Goal: Task Accomplishment & Management: Use online tool/utility

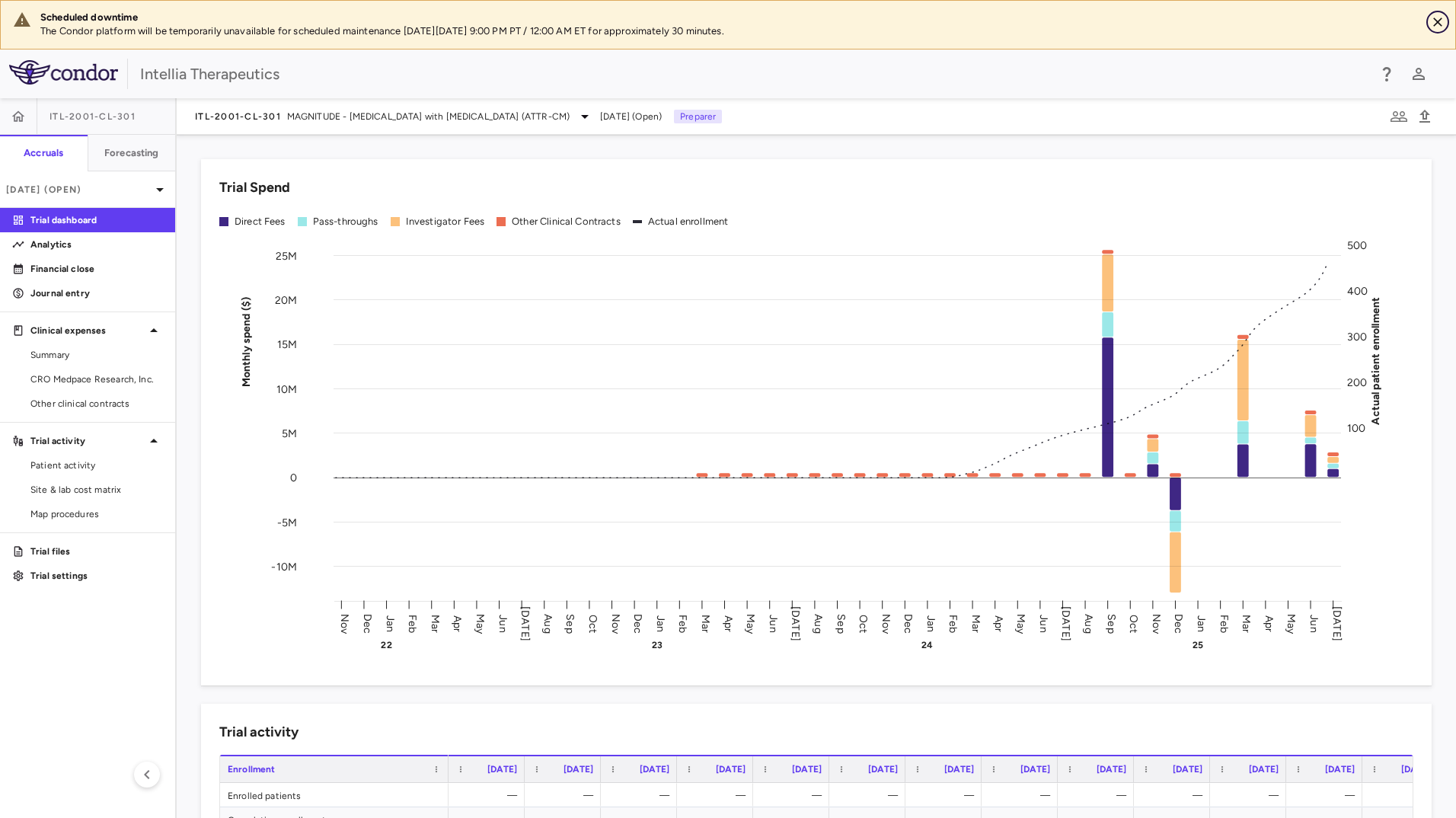
click at [1437, 22] on icon "Close" at bounding box center [1437, 23] width 9 height 9
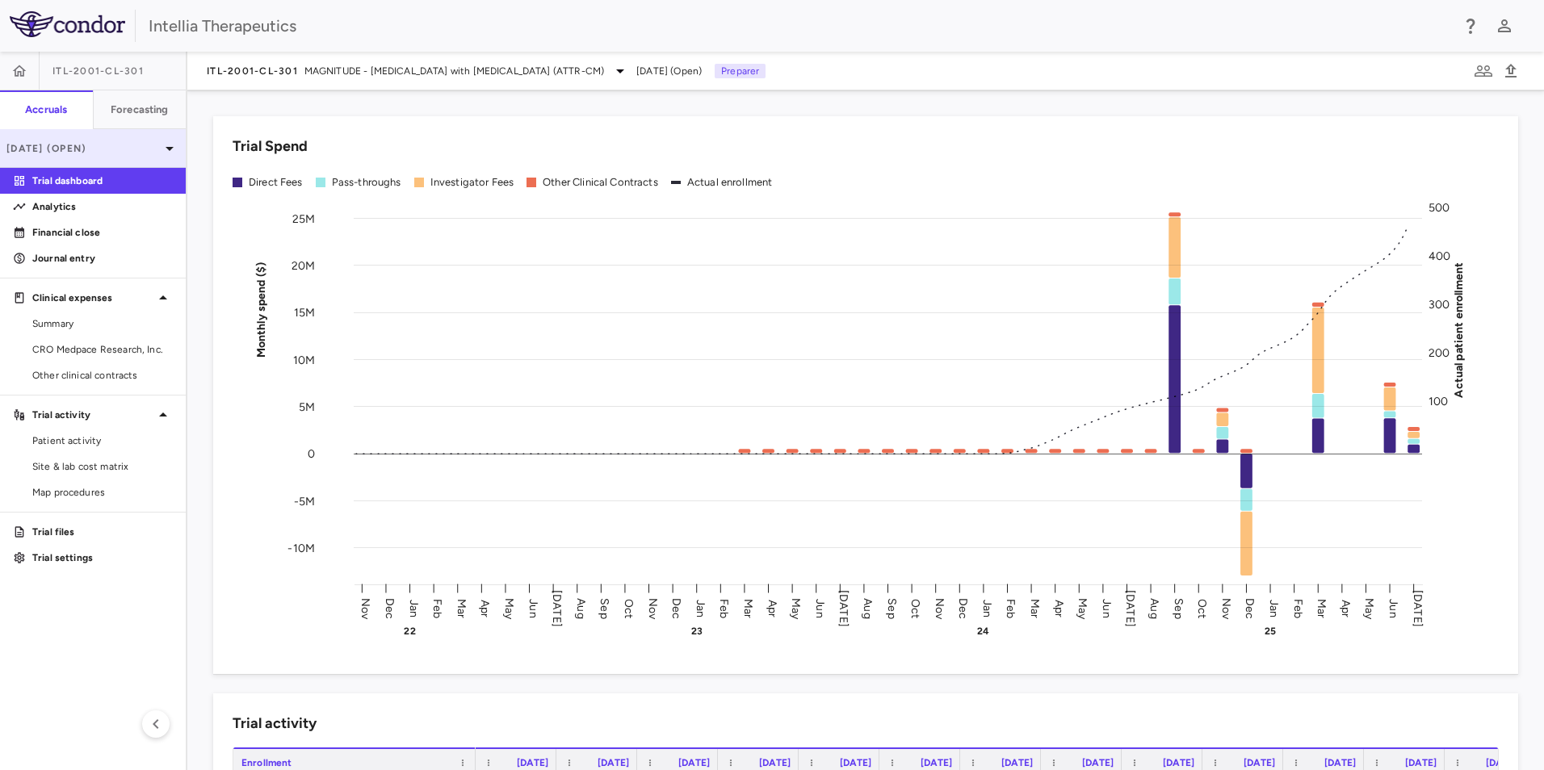
click at [159, 140] on div "[DATE] (Open)" at bounding box center [93, 148] width 186 height 39
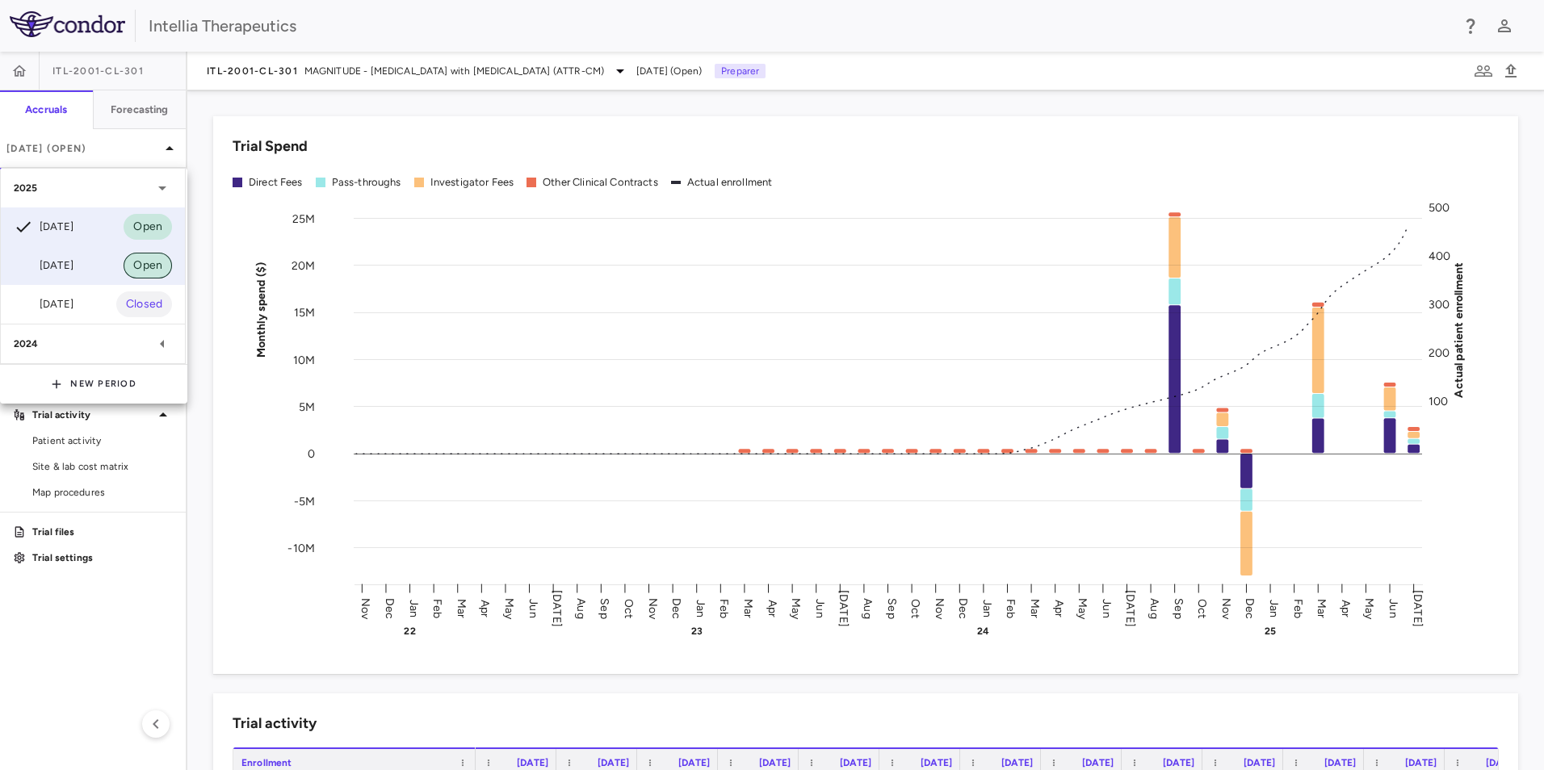
click at [126, 268] on span "Open" at bounding box center [148, 266] width 48 height 18
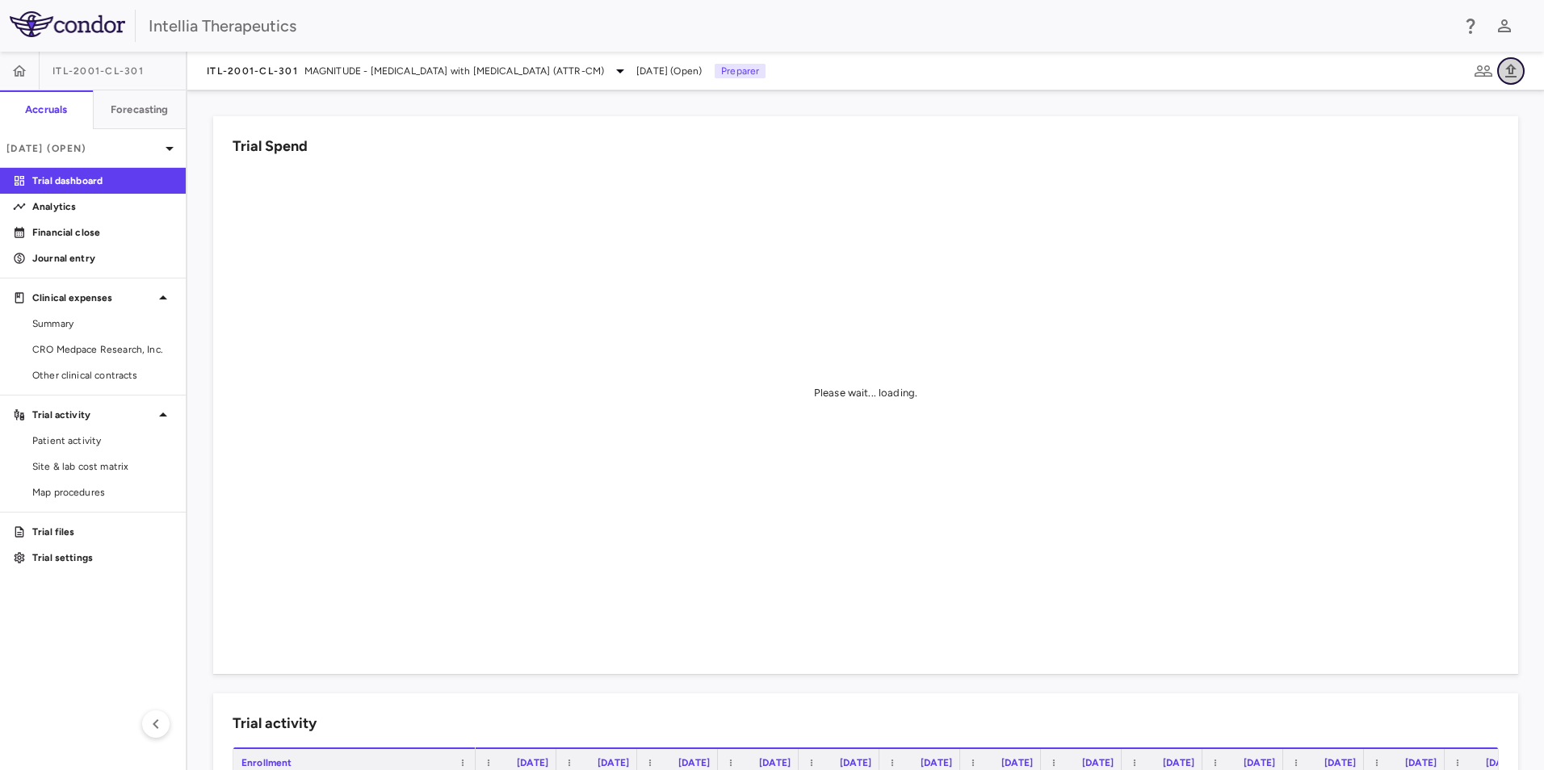
click at [1510, 74] on icon "button" at bounding box center [1510, 70] width 19 height 19
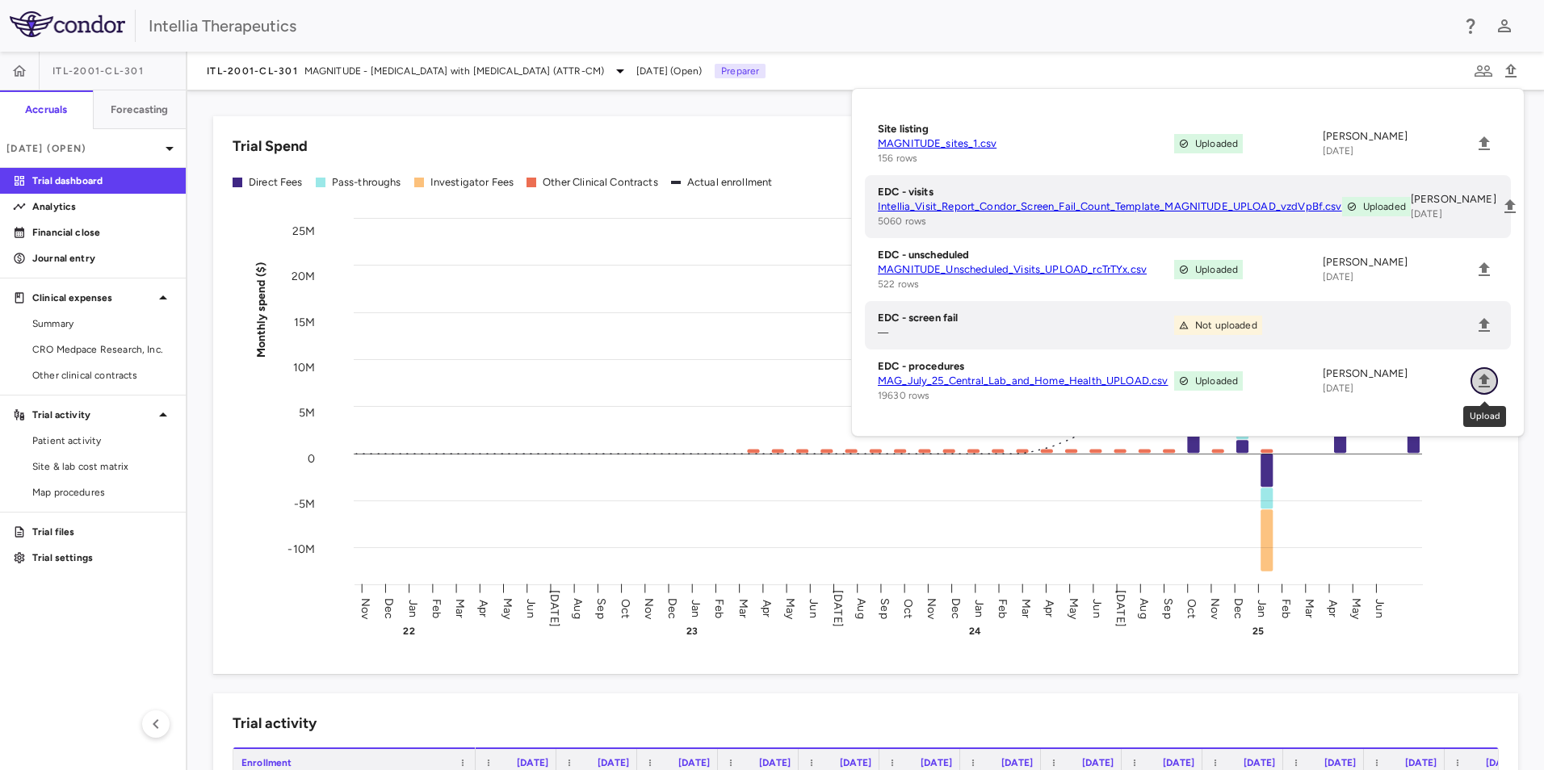
click at [1485, 379] on icon "Upload" at bounding box center [1483, 381] width 11 height 14
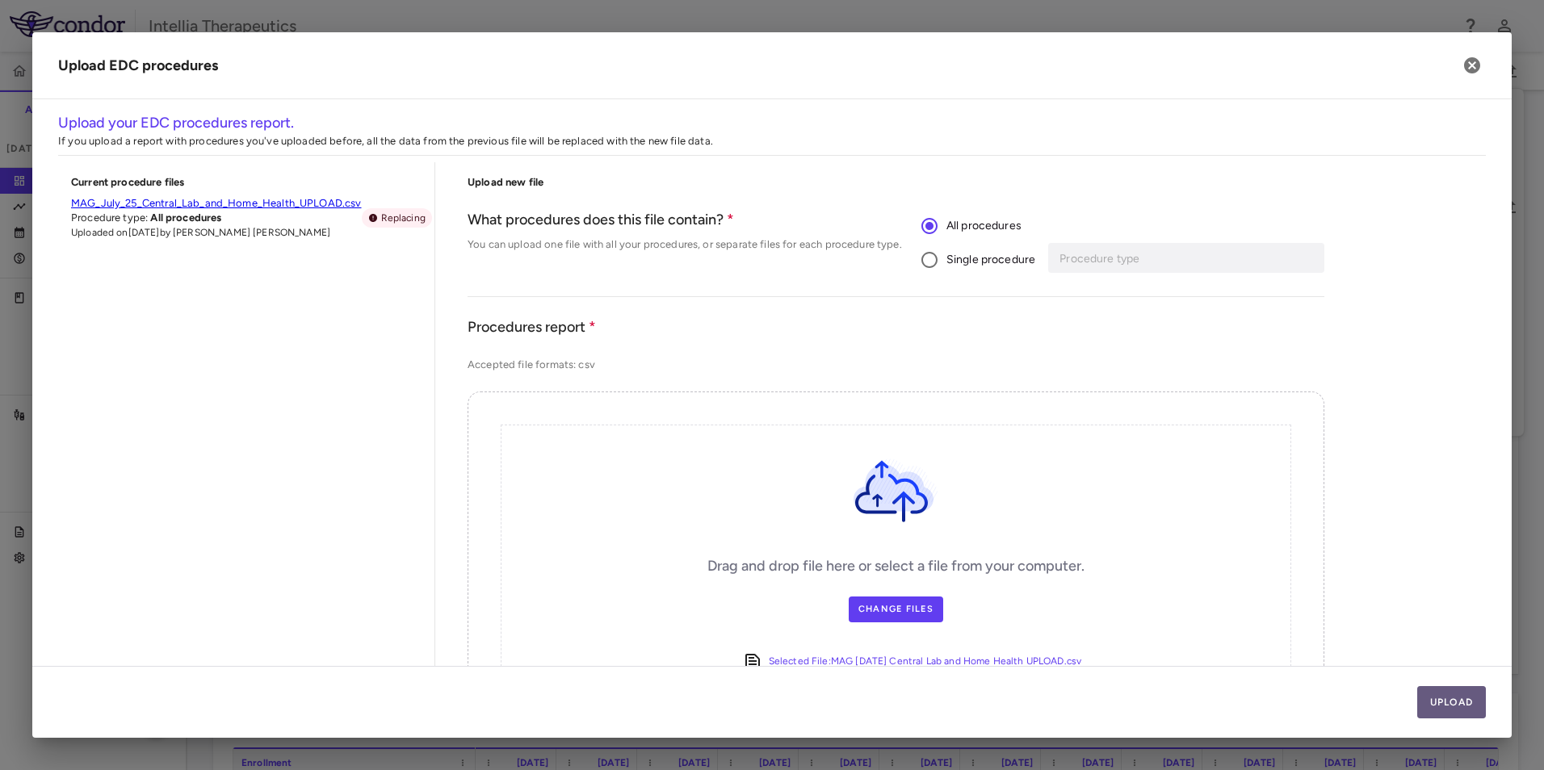
click at [1445, 707] on button "Upload" at bounding box center [1451, 702] width 69 height 32
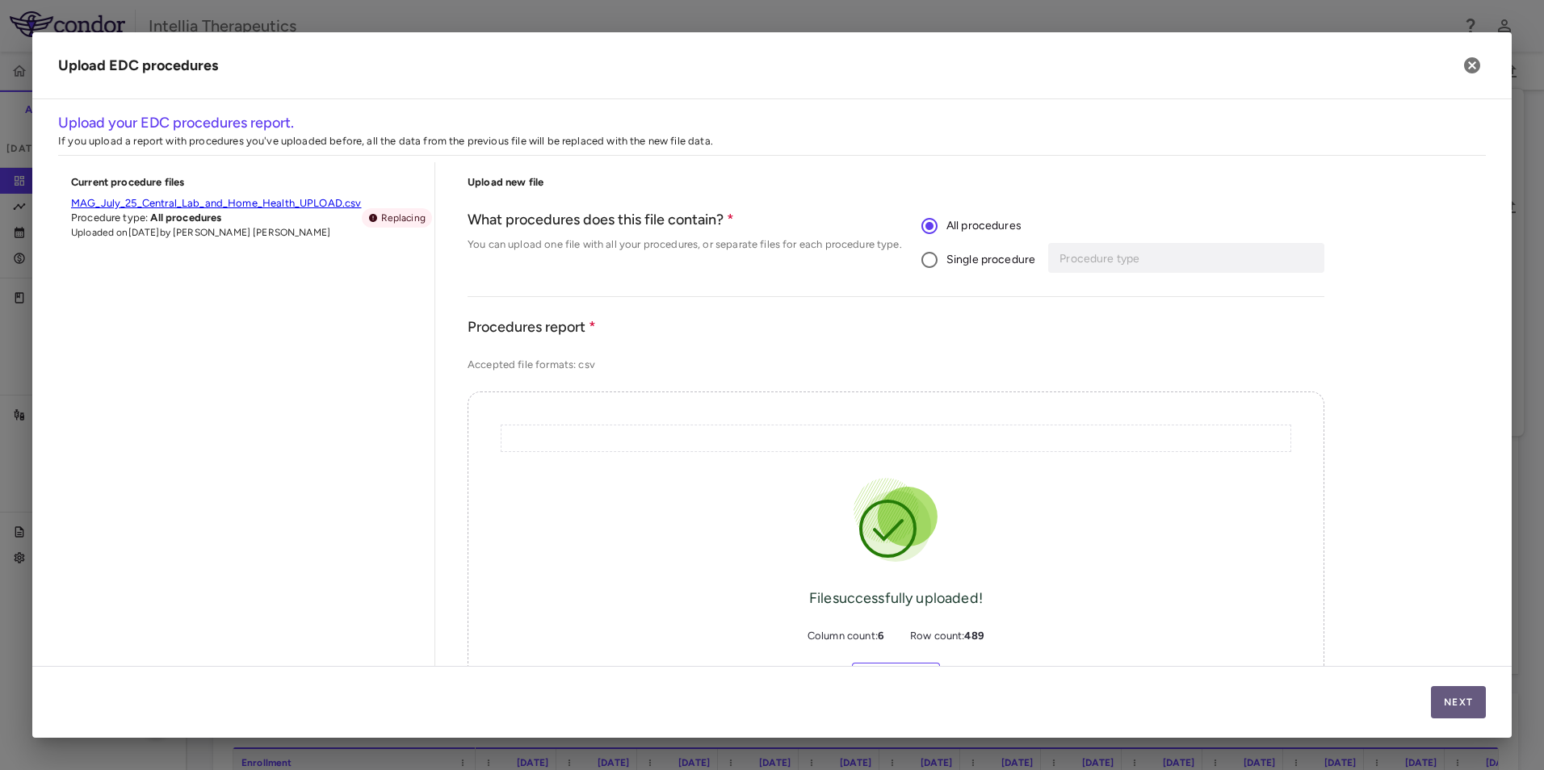
click at [1457, 693] on button "Next" at bounding box center [1458, 702] width 55 height 32
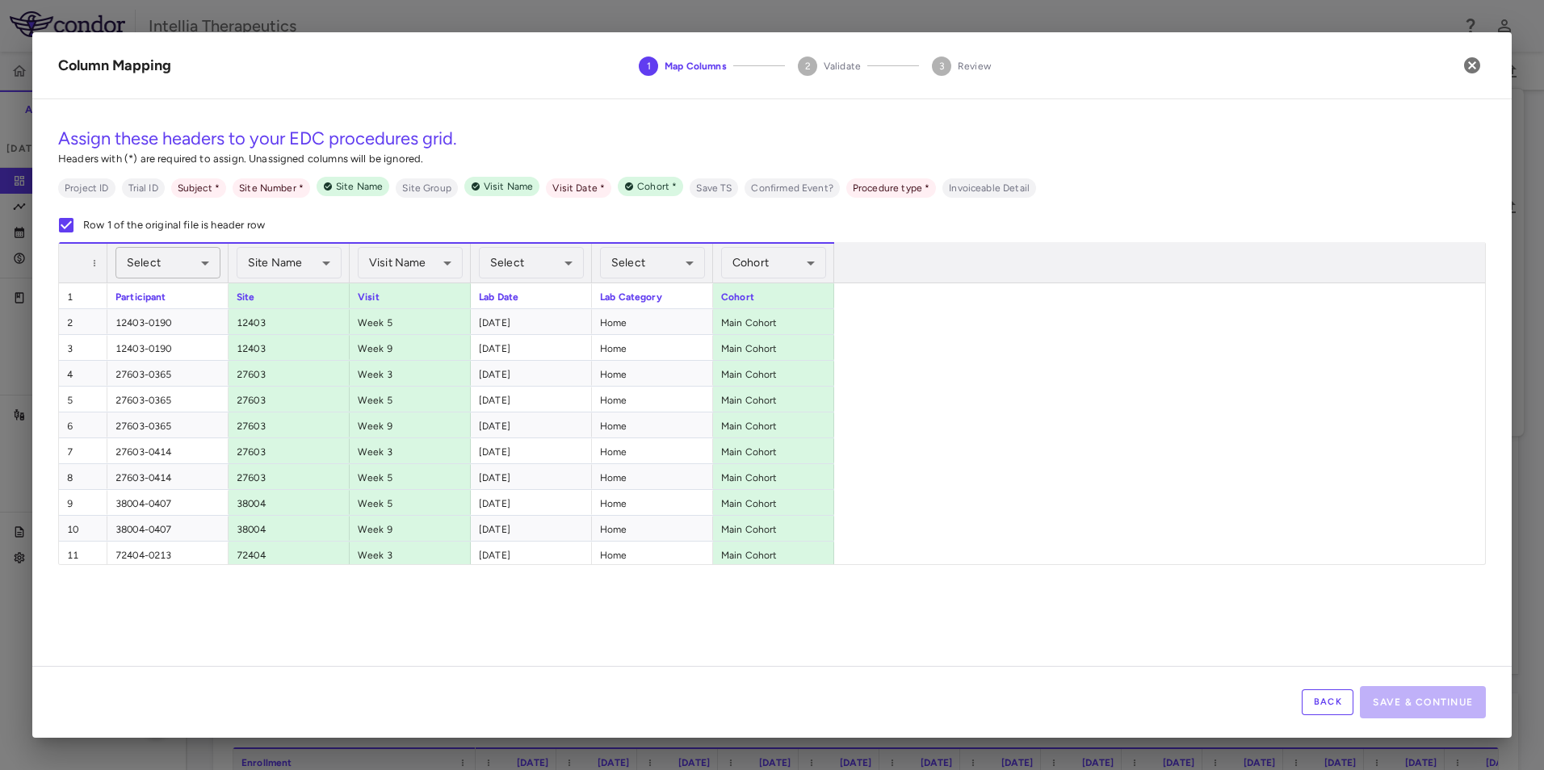
click at [177, 265] on body "Skip to sidebar Skip to main content Intellia Therapeutics ITL-2001-CL-301 Accr…" at bounding box center [772, 385] width 1544 height 770
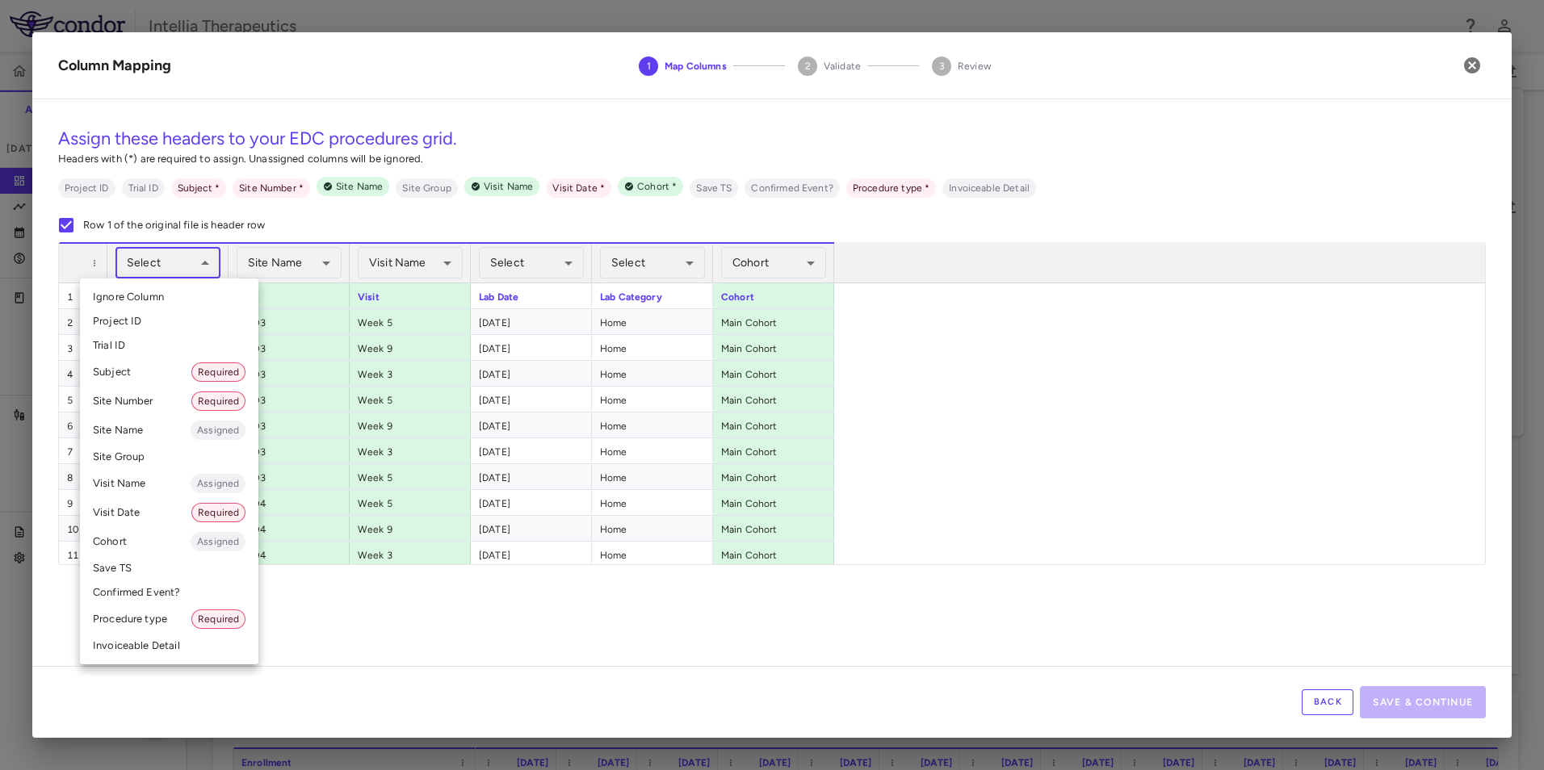
click at [161, 367] on li "Subject Required" at bounding box center [169, 372] width 178 height 29
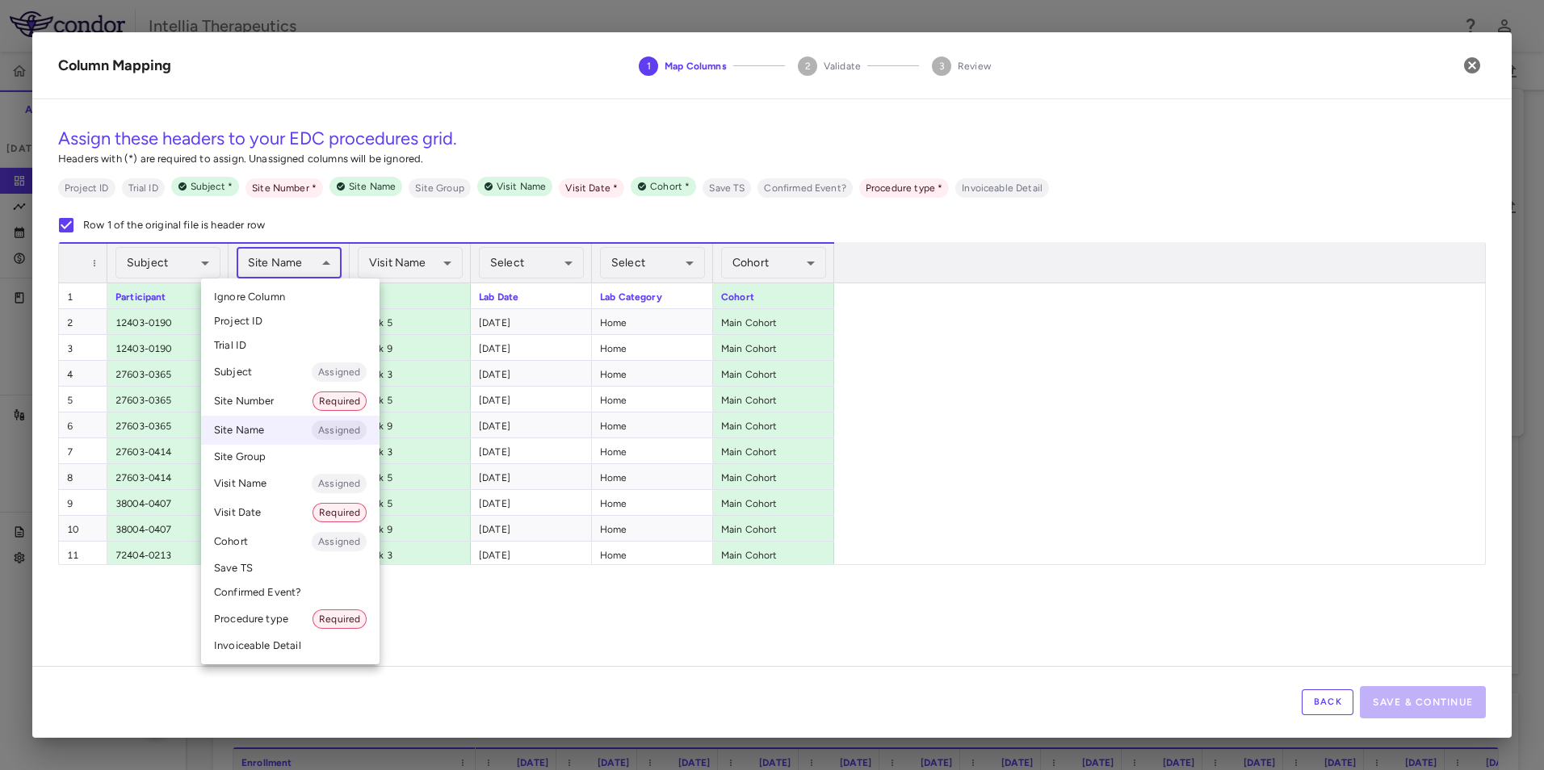
click at [303, 266] on body "Skip to sidebar Skip to main content Intellia Therapeutics ITL-2001-CL-301 Accr…" at bounding box center [772, 385] width 1544 height 770
click at [262, 400] on li "Site Number Required" at bounding box center [290, 401] width 178 height 29
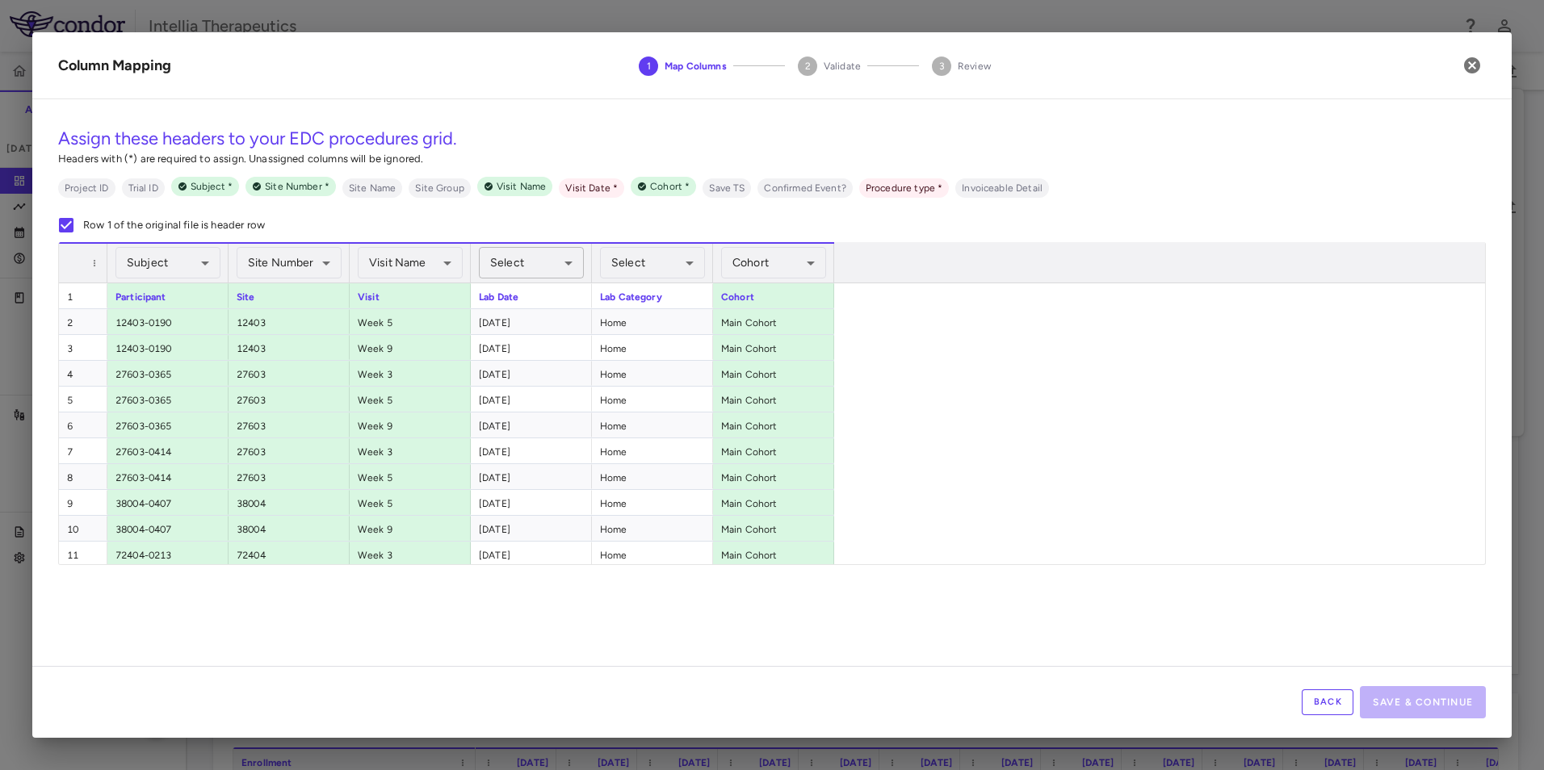
click at [555, 264] on body "Skip to sidebar Skip to main content Intellia Therapeutics ITL-2001-CL-301 Accr…" at bounding box center [772, 385] width 1544 height 770
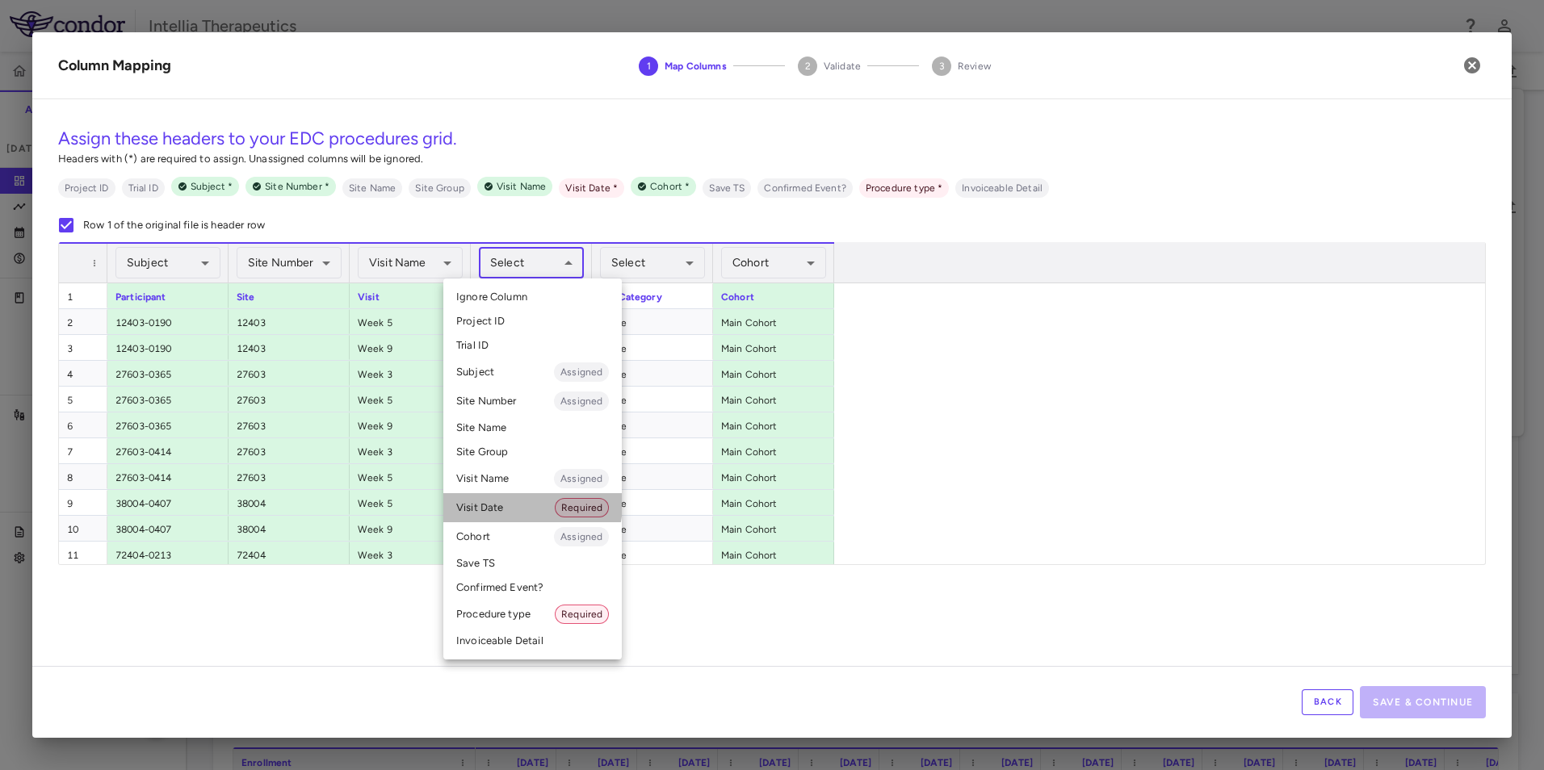
click at [499, 502] on li "Visit Date Required" at bounding box center [532, 507] width 178 height 29
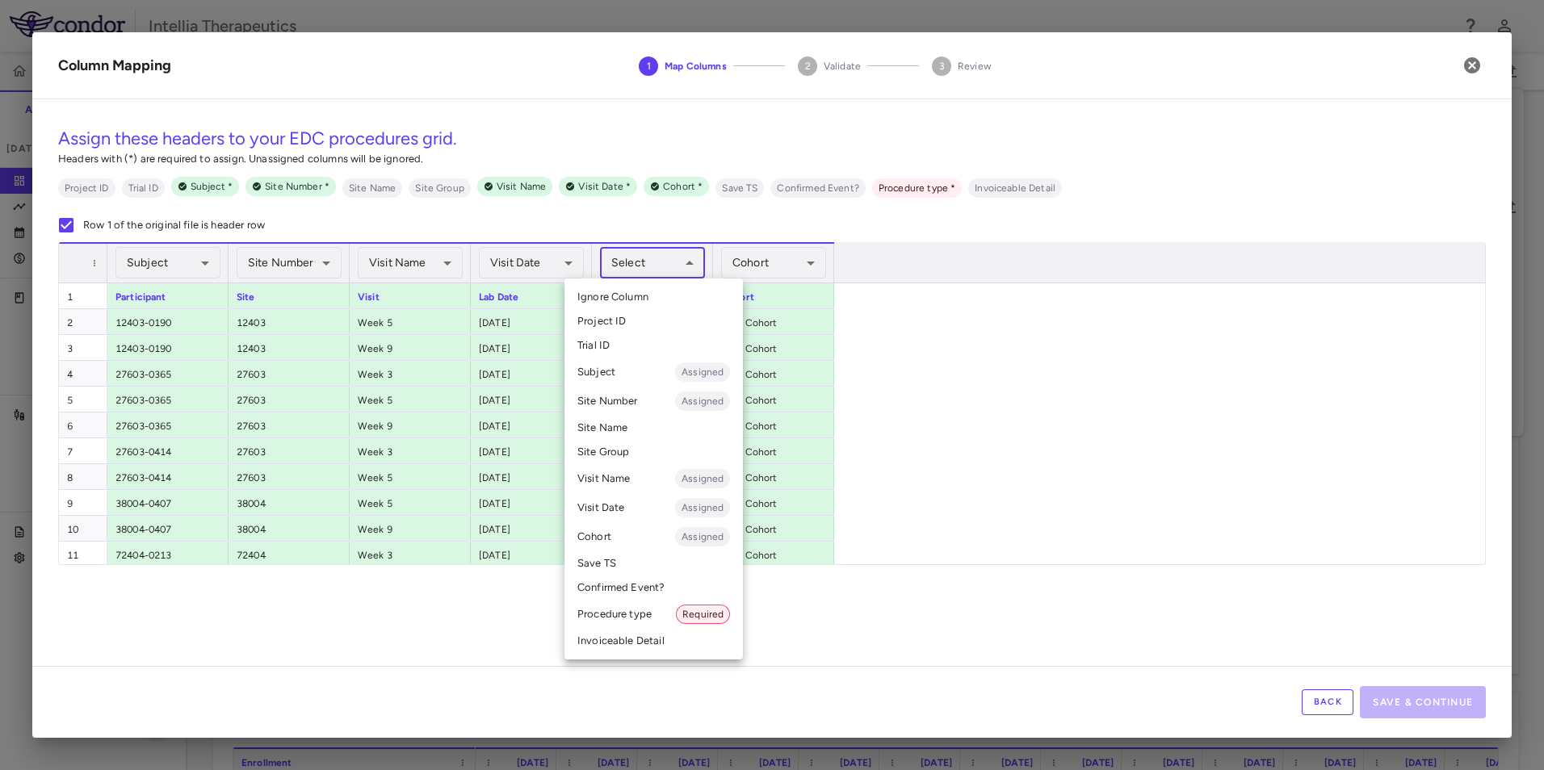
click at [675, 270] on body "Skip to sidebar Skip to main content Intellia Therapeutics ITL-2001-CL-301 Accr…" at bounding box center [772, 385] width 1544 height 770
click at [628, 612] on li "Procedure type Required" at bounding box center [653, 614] width 178 height 29
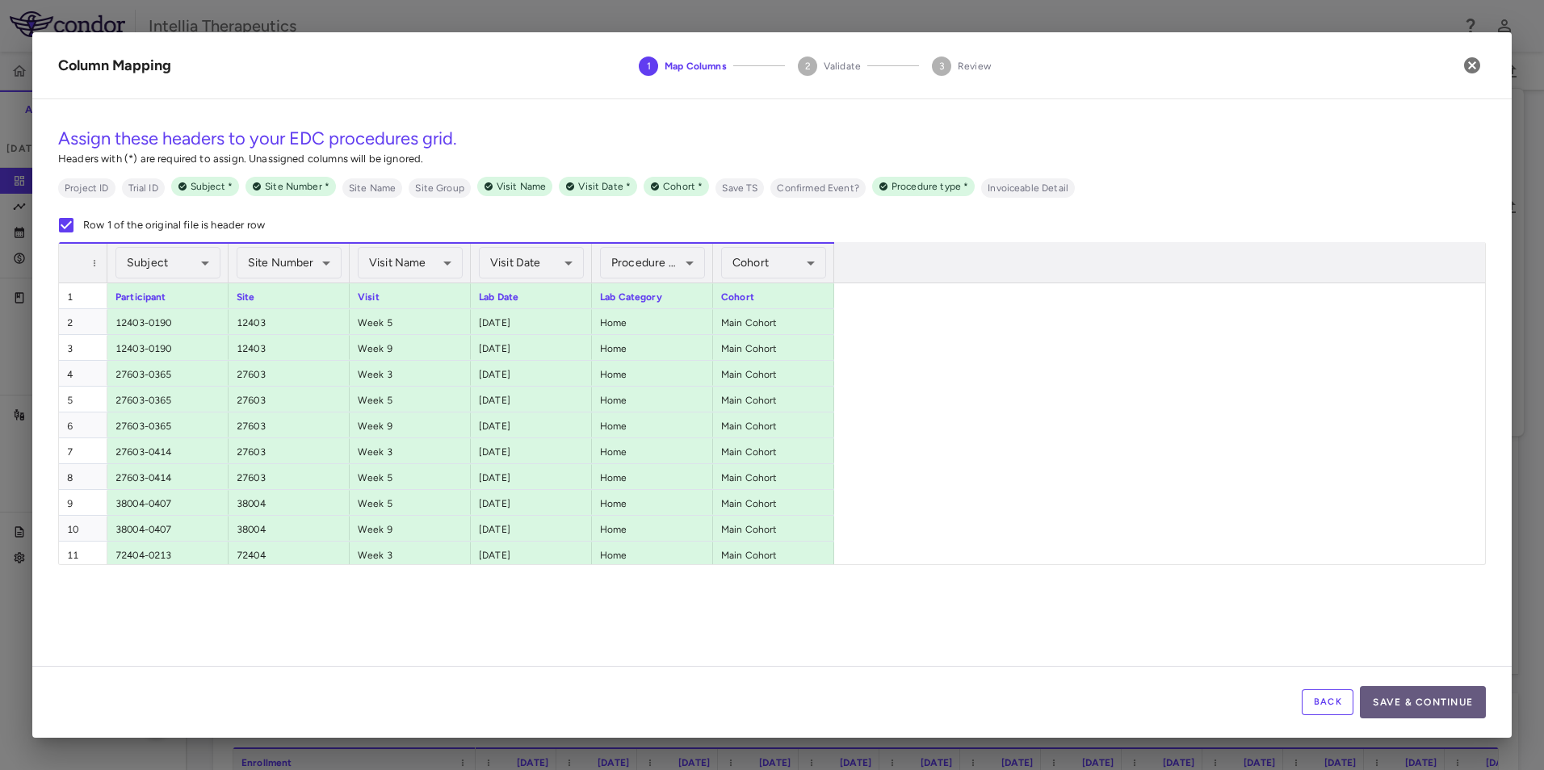
click at [1399, 703] on button "Save & Continue" at bounding box center [1423, 702] width 126 height 32
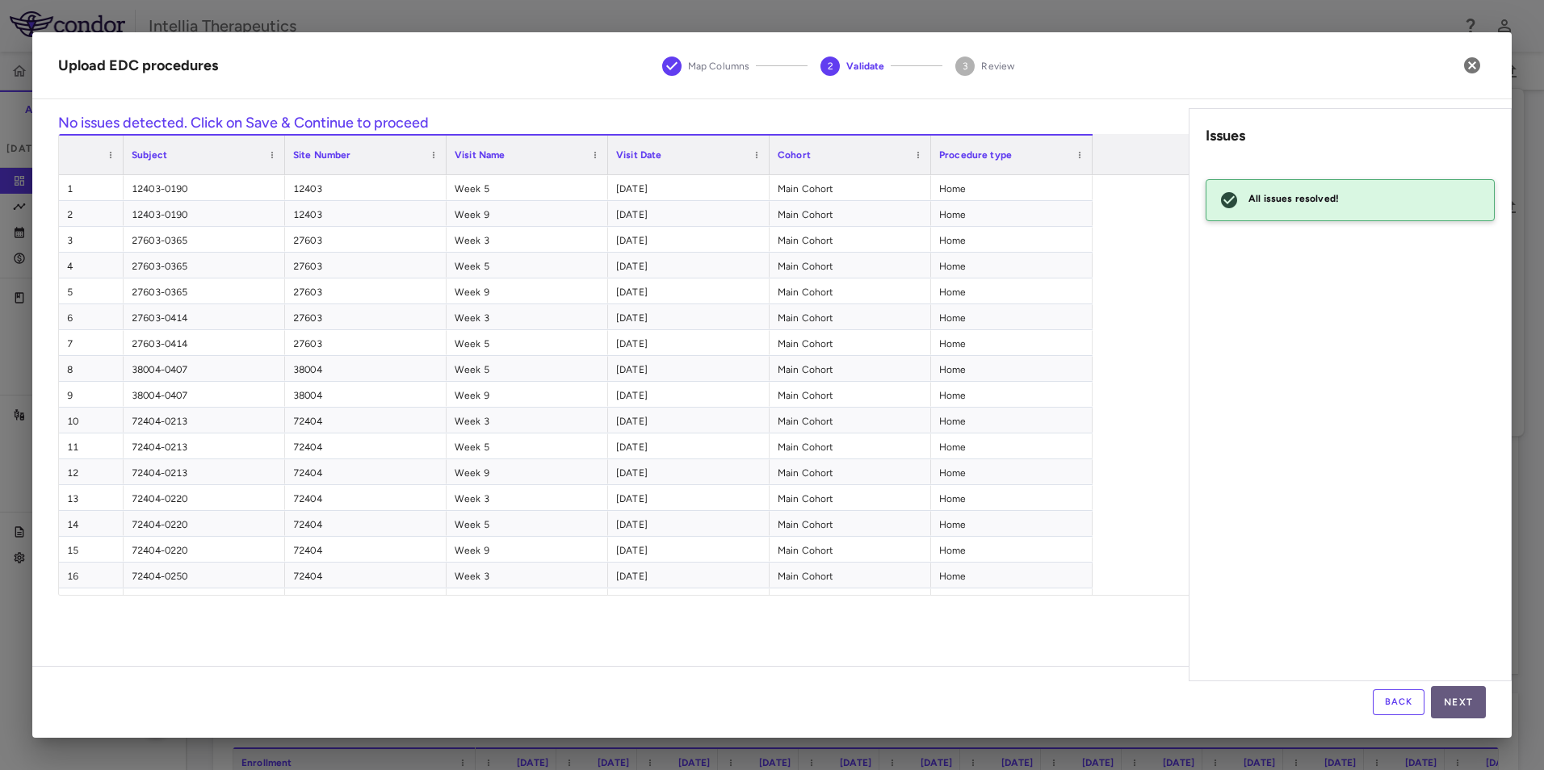
click at [1444, 693] on button "Next" at bounding box center [1458, 702] width 55 height 32
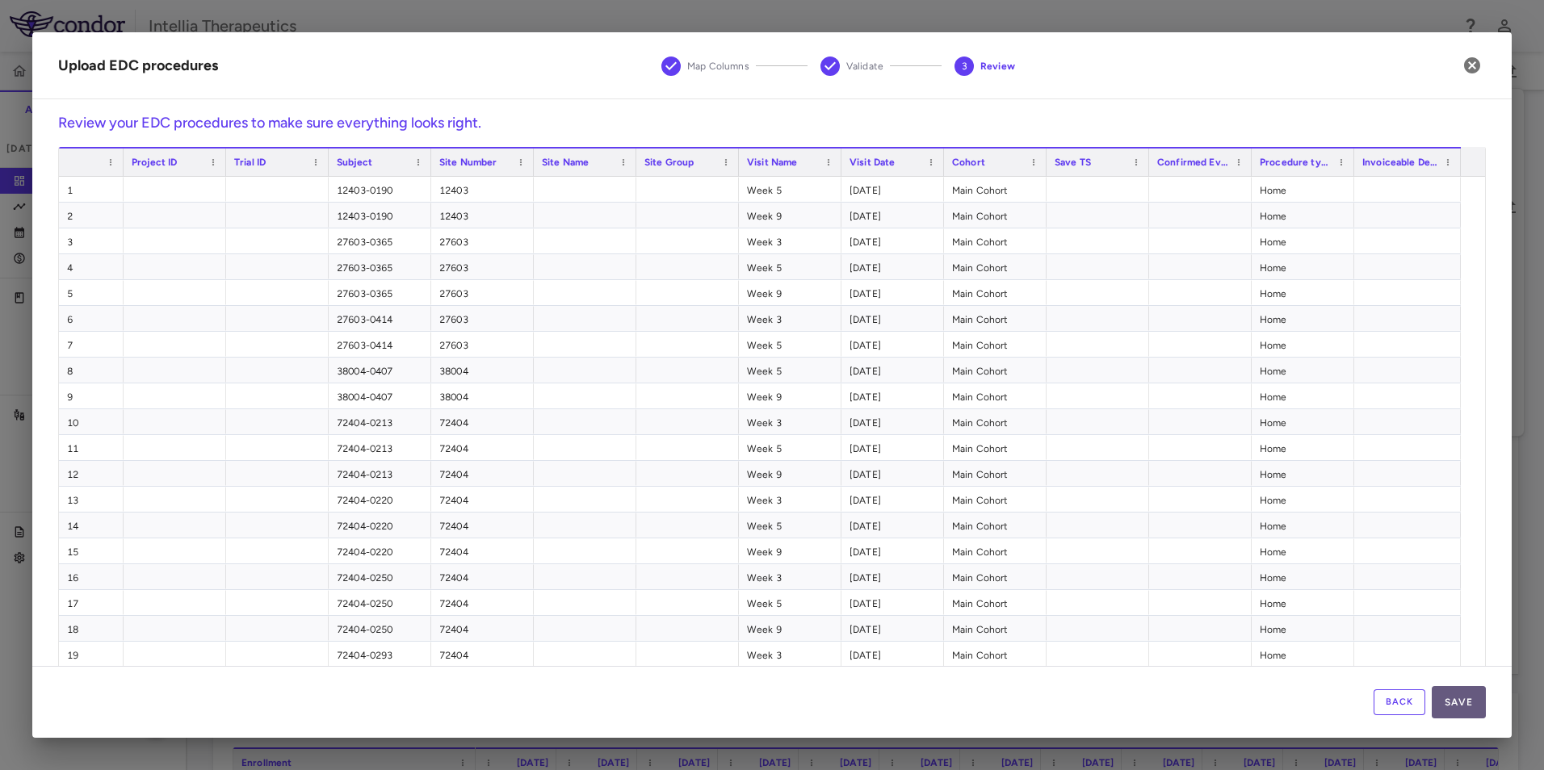
click at [1458, 696] on button "Save" at bounding box center [1458, 702] width 54 height 32
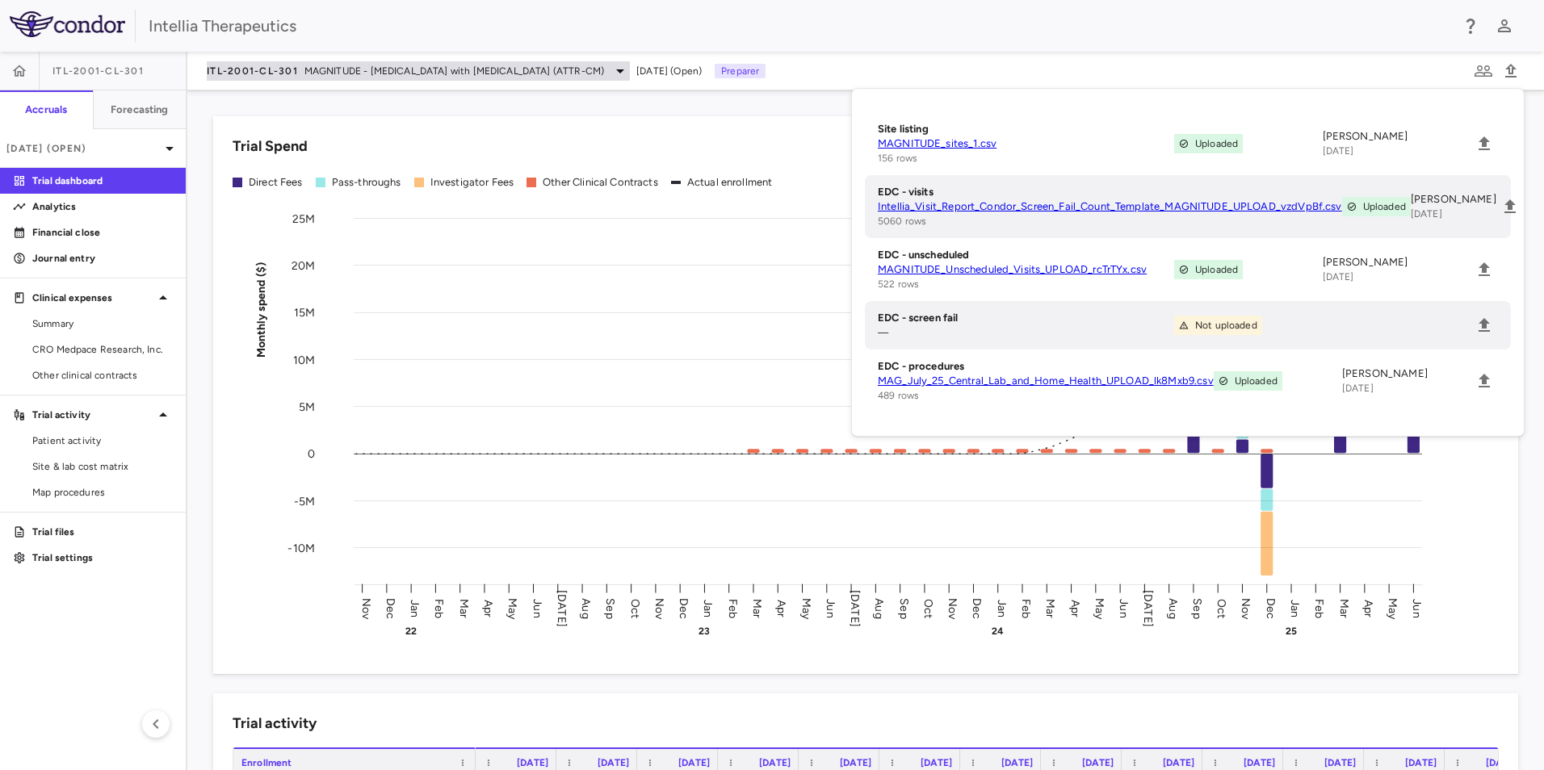
click at [329, 71] on span "MAGNITUDE - [MEDICAL_DATA] with [MEDICAL_DATA] (ATTR-CM)" at bounding box center [454, 71] width 300 height 15
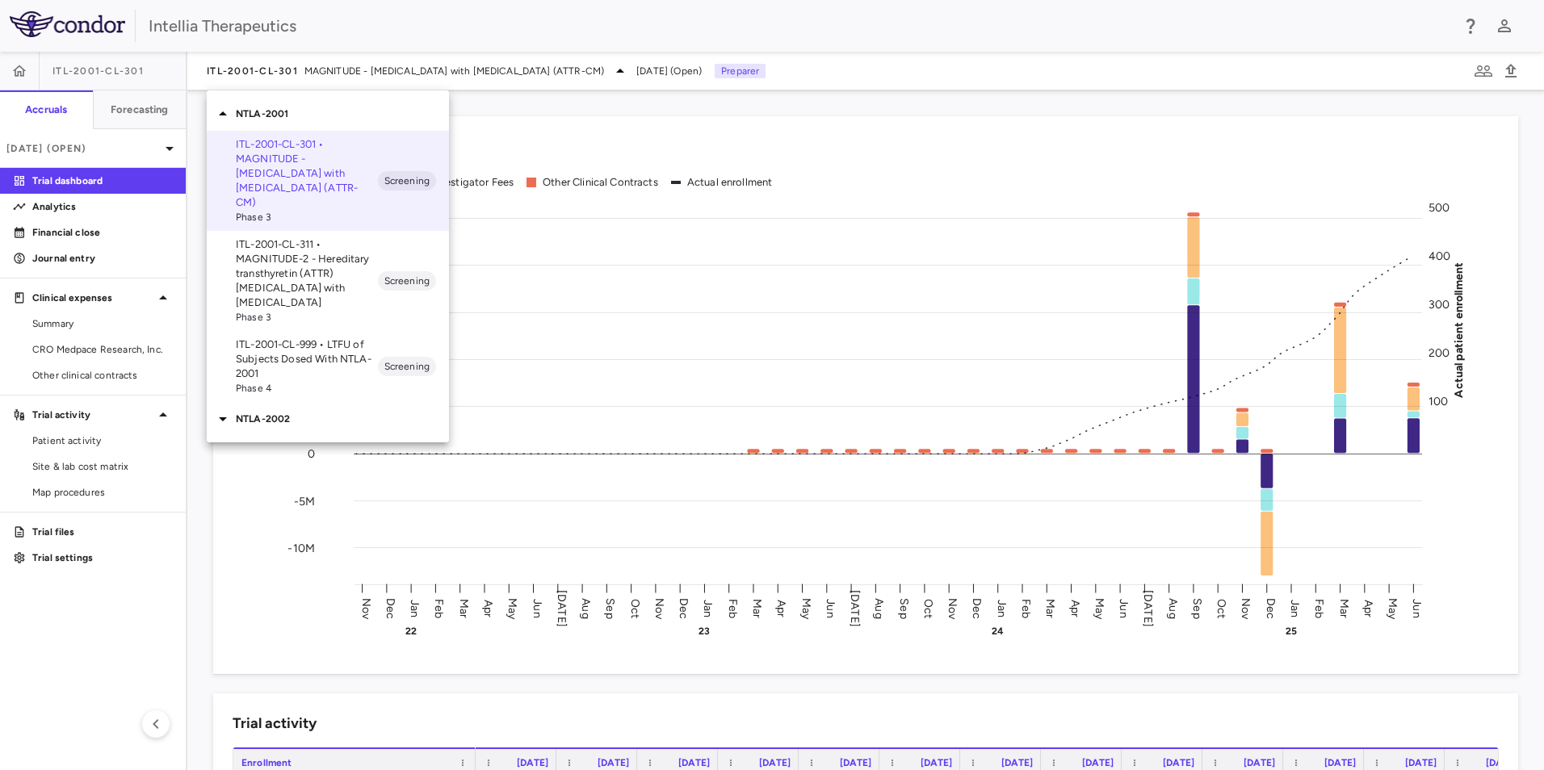
click at [107, 149] on div at bounding box center [772, 385] width 1544 height 770
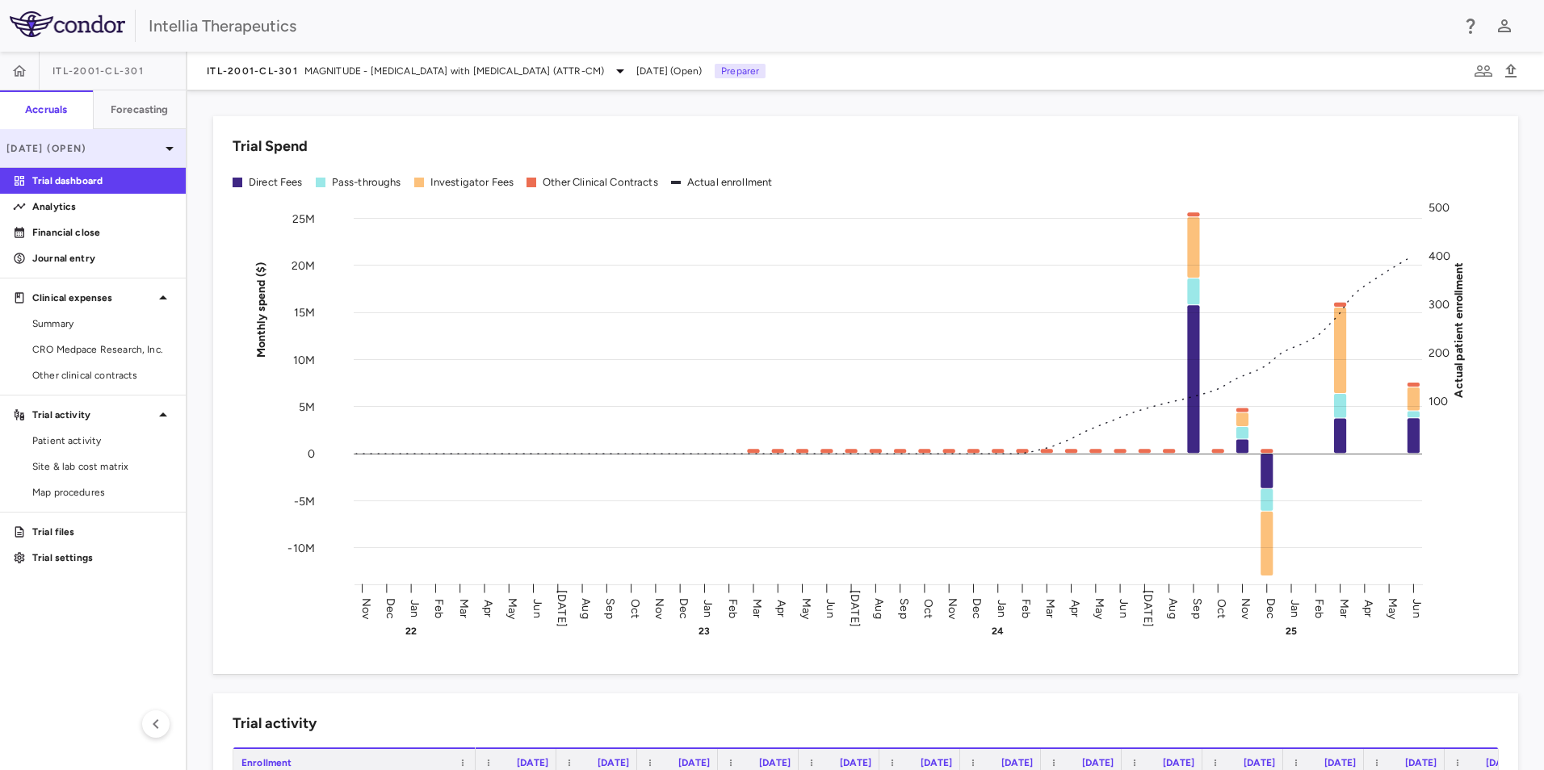
click at [170, 145] on icon at bounding box center [169, 148] width 19 height 19
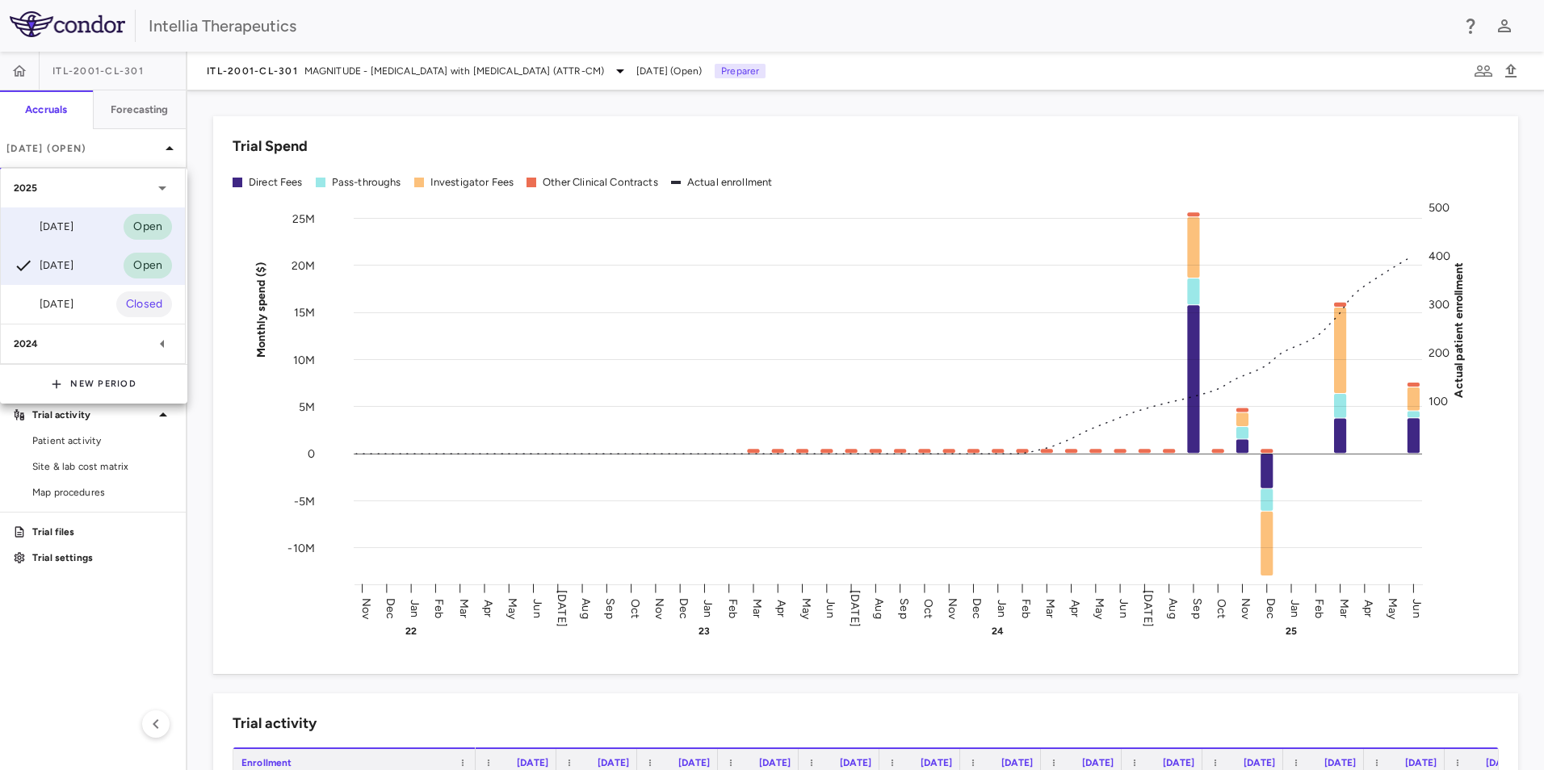
click at [86, 232] on div "[DATE] Open" at bounding box center [93, 226] width 184 height 39
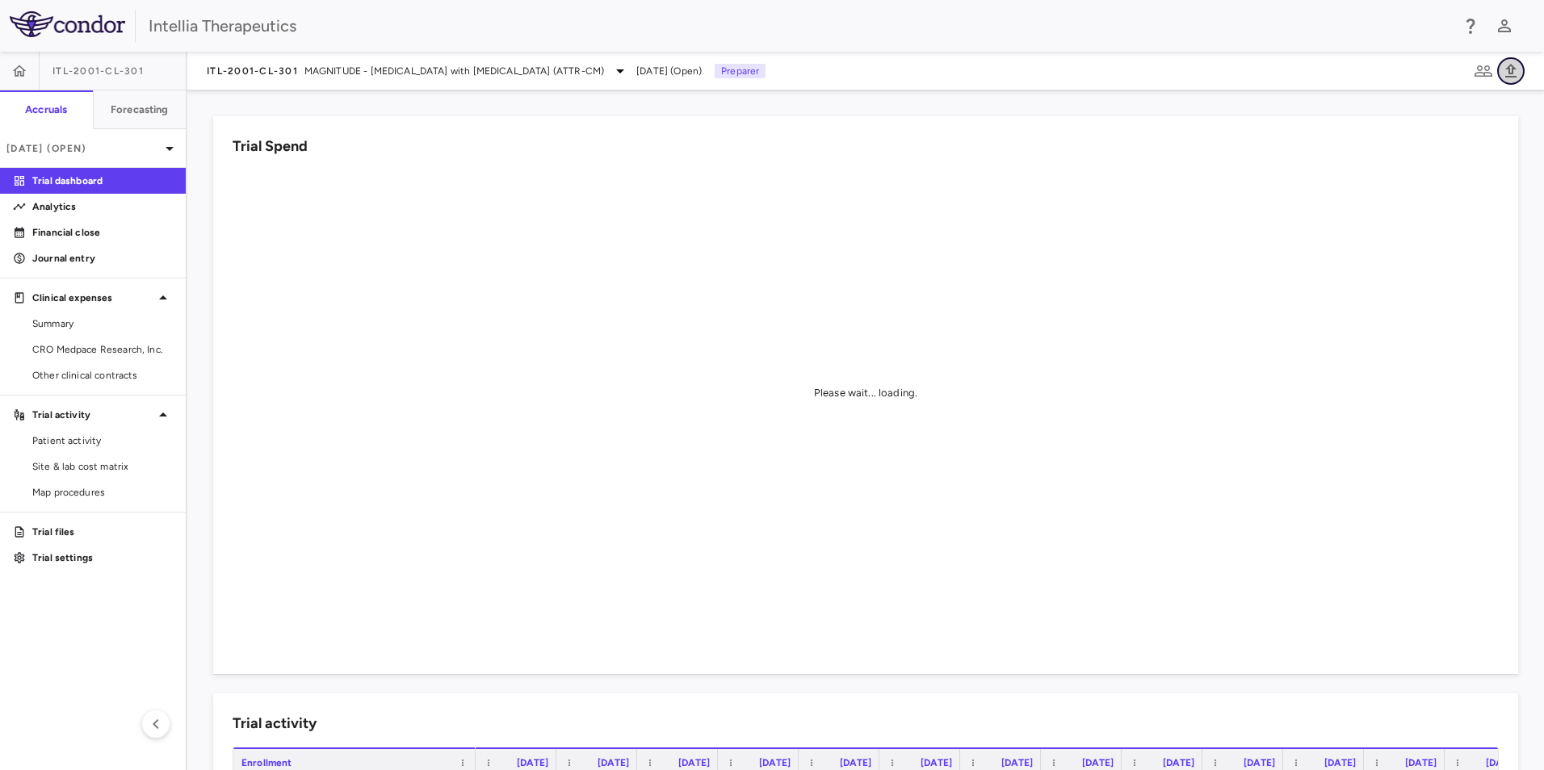
click at [1512, 76] on icon "button" at bounding box center [1510, 71] width 11 height 14
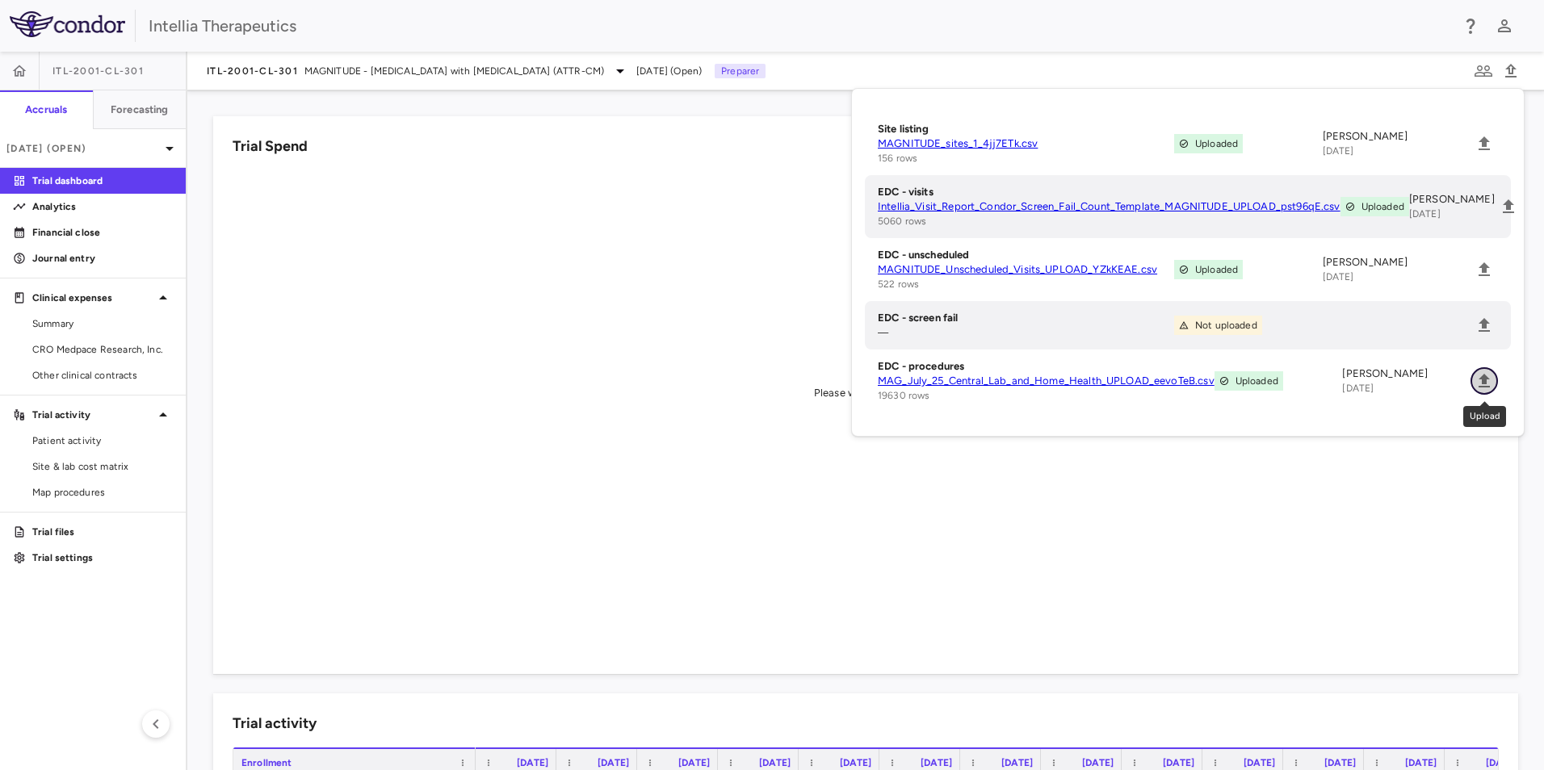
click at [1487, 378] on icon "Upload" at bounding box center [1483, 381] width 11 height 14
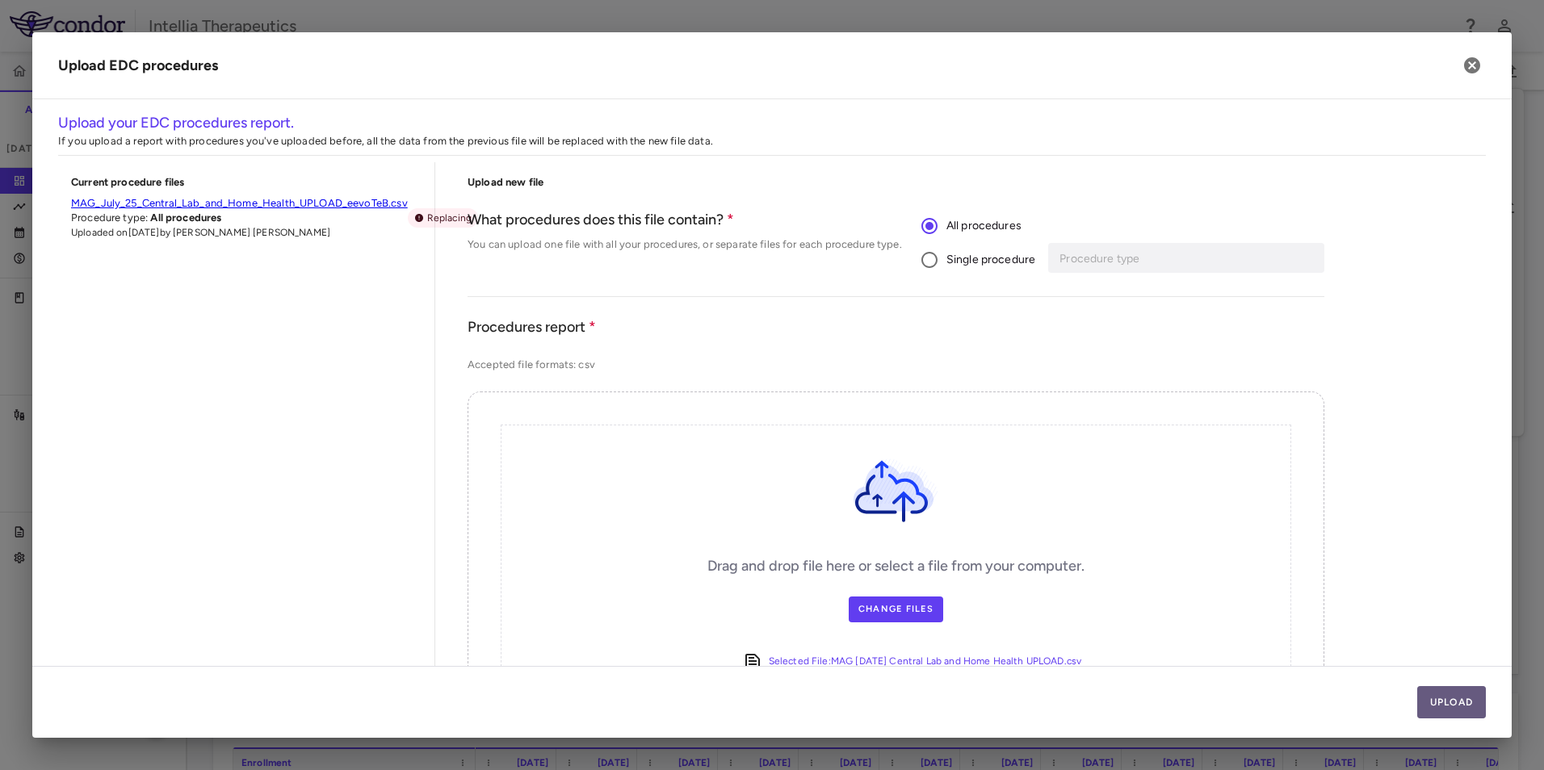
click at [1452, 698] on button "Upload" at bounding box center [1451, 702] width 69 height 32
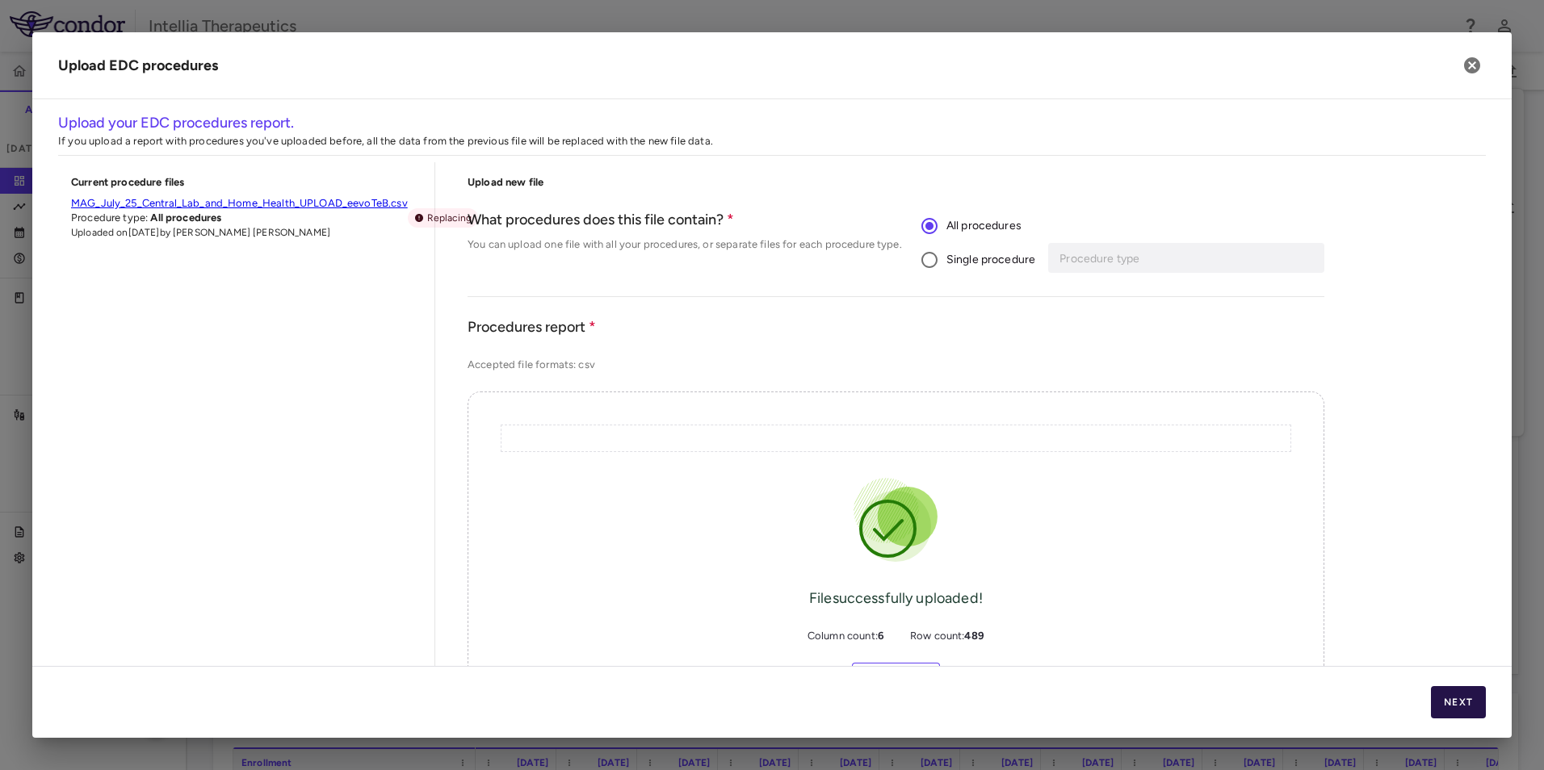
click at [1441, 691] on button "Next" at bounding box center [1458, 702] width 55 height 32
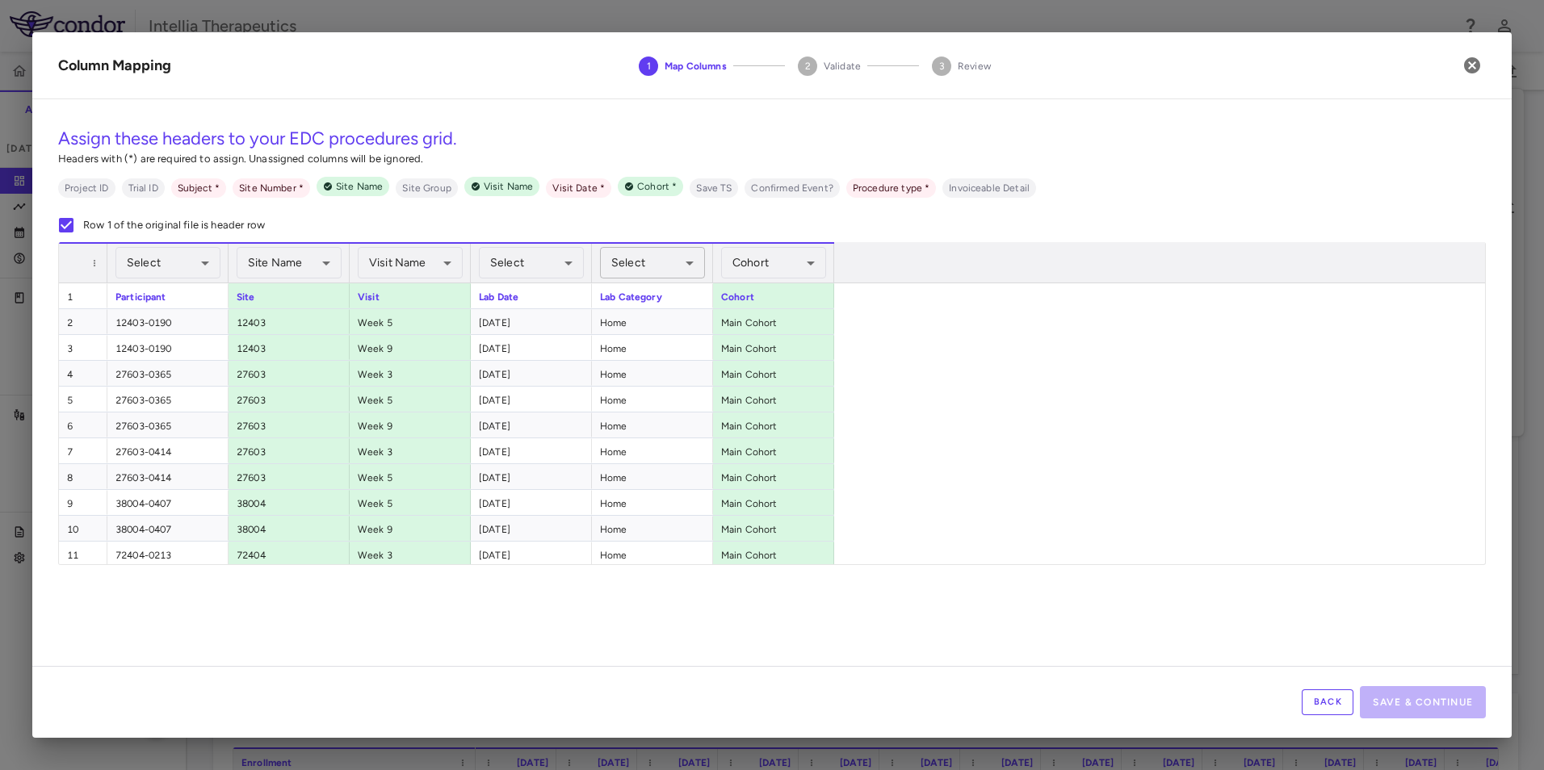
click at [646, 270] on body "Skip to sidebar Skip to main content Intellia Therapeutics ITL-2001-CL-301 Accr…" at bounding box center [772, 385] width 1544 height 770
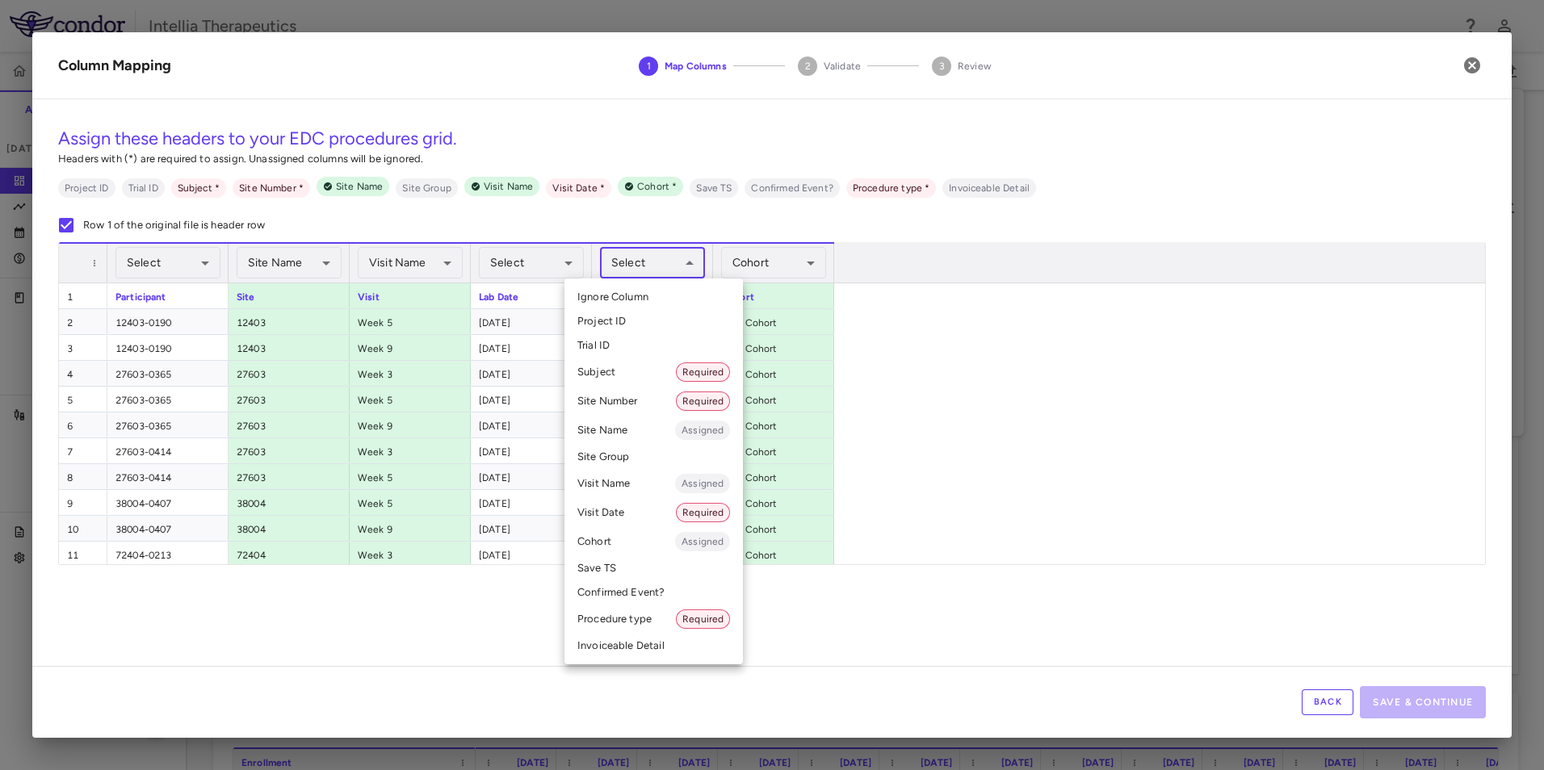
click at [637, 612] on li "Procedure type Required" at bounding box center [653, 619] width 178 height 29
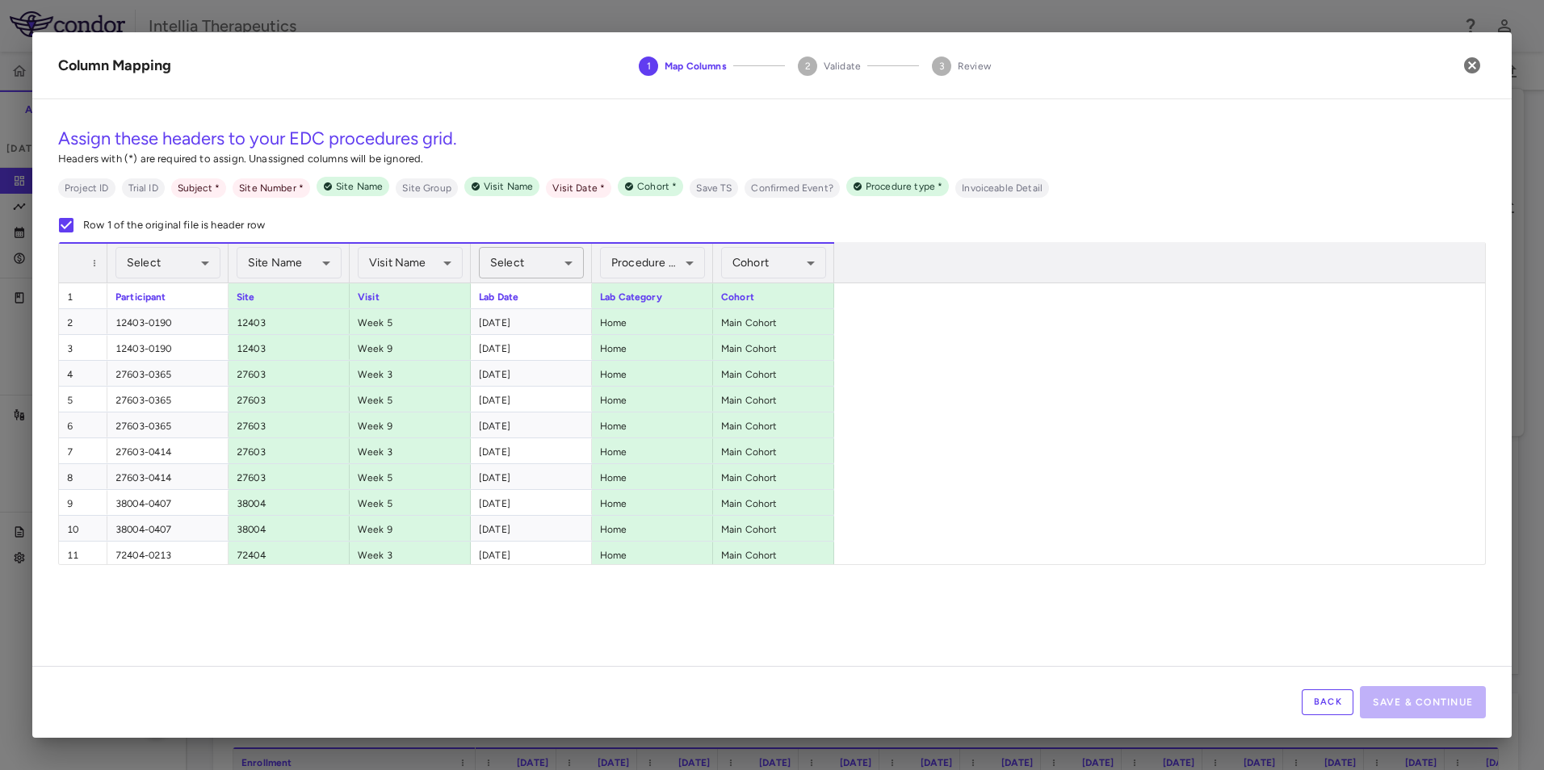
click at [538, 274] on body "Skip to sidebar Skip to main content Intellia Therapeutics ITL-2001-CL-301 Accr…" at bounding box center [772, 385] width 1544 height 770
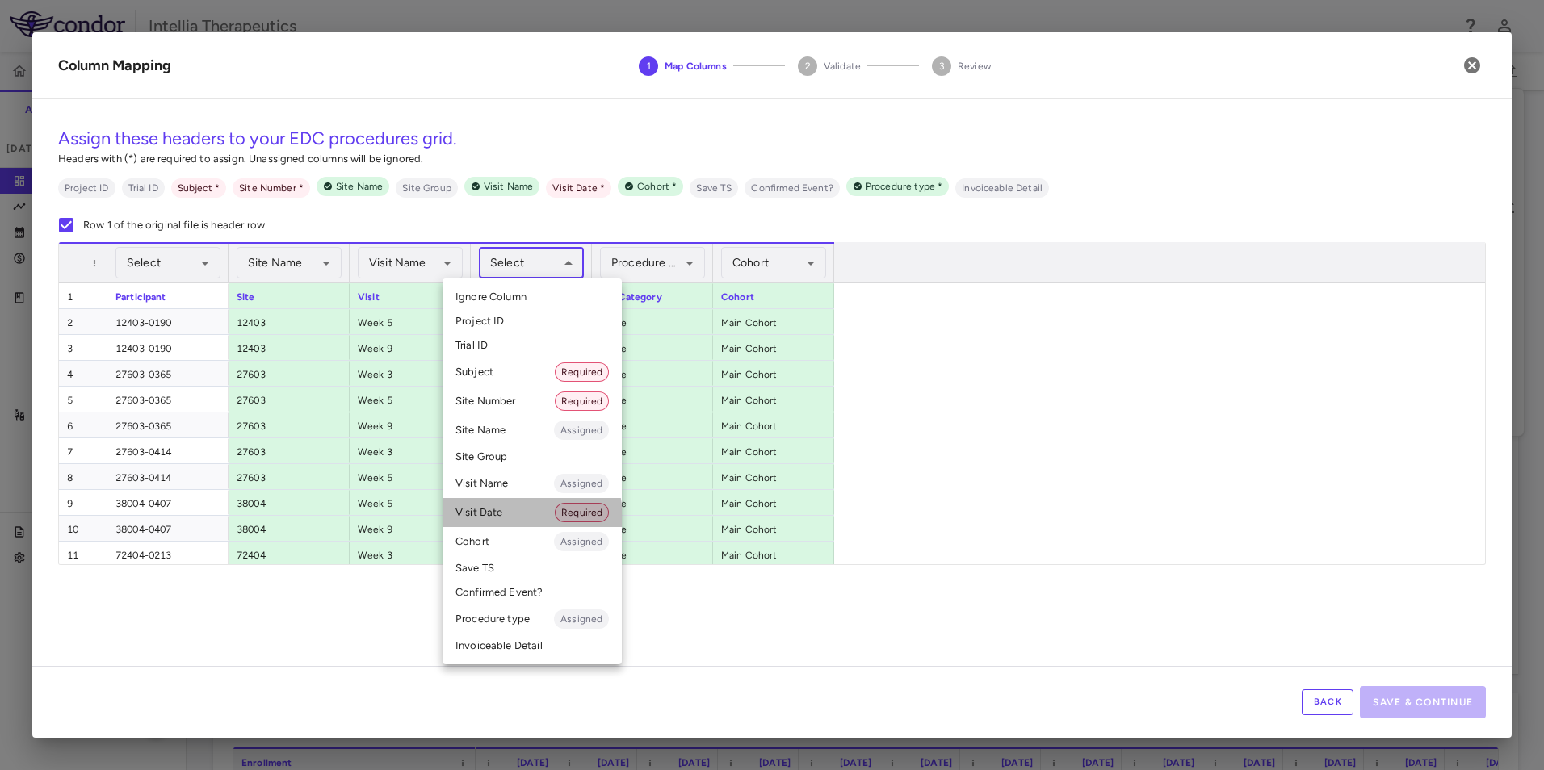
click at [506, 518] on li "Visit Date Required" at bounding box center [531, 512] width 179 height 29
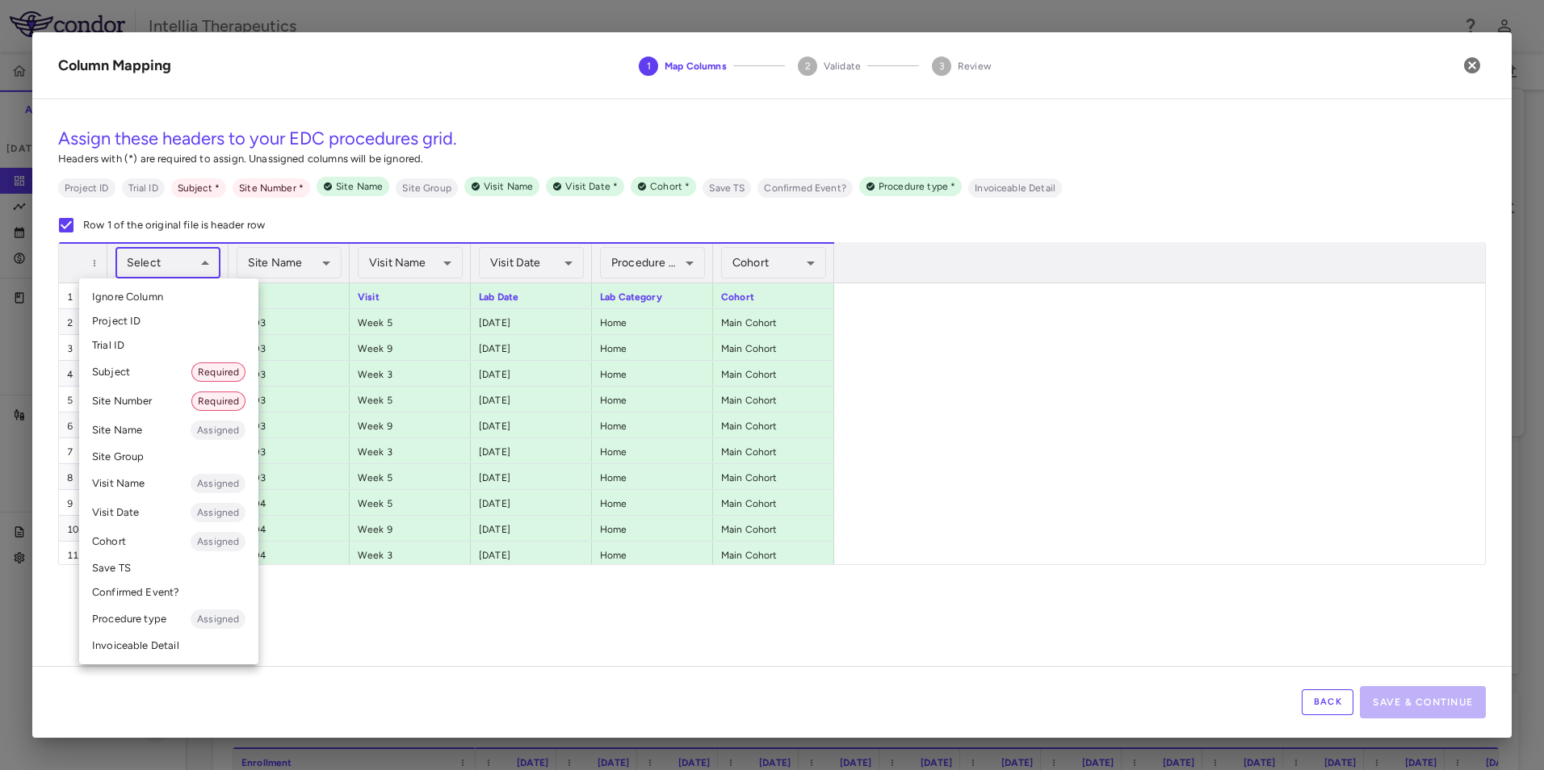
click at [178, 270] on body "Skip to sidebar Skip to main content Intellia Therapeutics ITL-2001-CL-301 Accr…" at bounding box center [772, 385] width 1544 height 770
click at [142, 374] on li "Subject Required" at bounding box center [168, 372] width 179 height 29
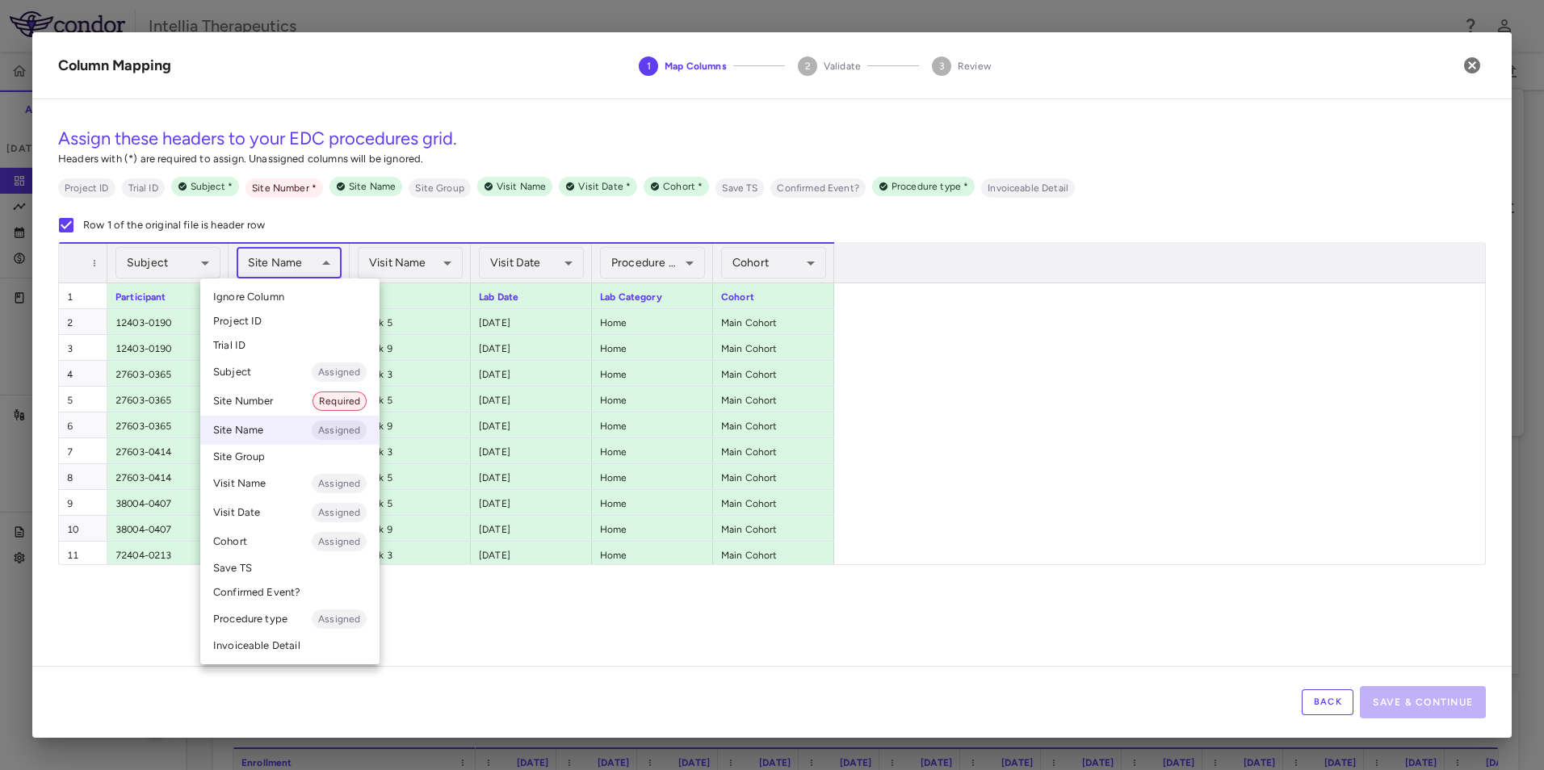
drag, startPoint x: 308, startPoint y: 270, endPoint x: 304, endPoint y: 317, distance: 47.9
click at [308, 270] on body "Skip to sidebar Skip to main content Intellia Therapeutics ITL-2001-CL-301 Accr…" at bounding box center [772, 385] width 1544 height 770
click at [268, 403] on li "Site Number Required" at bounding box center [289, 401] width 179 height 29
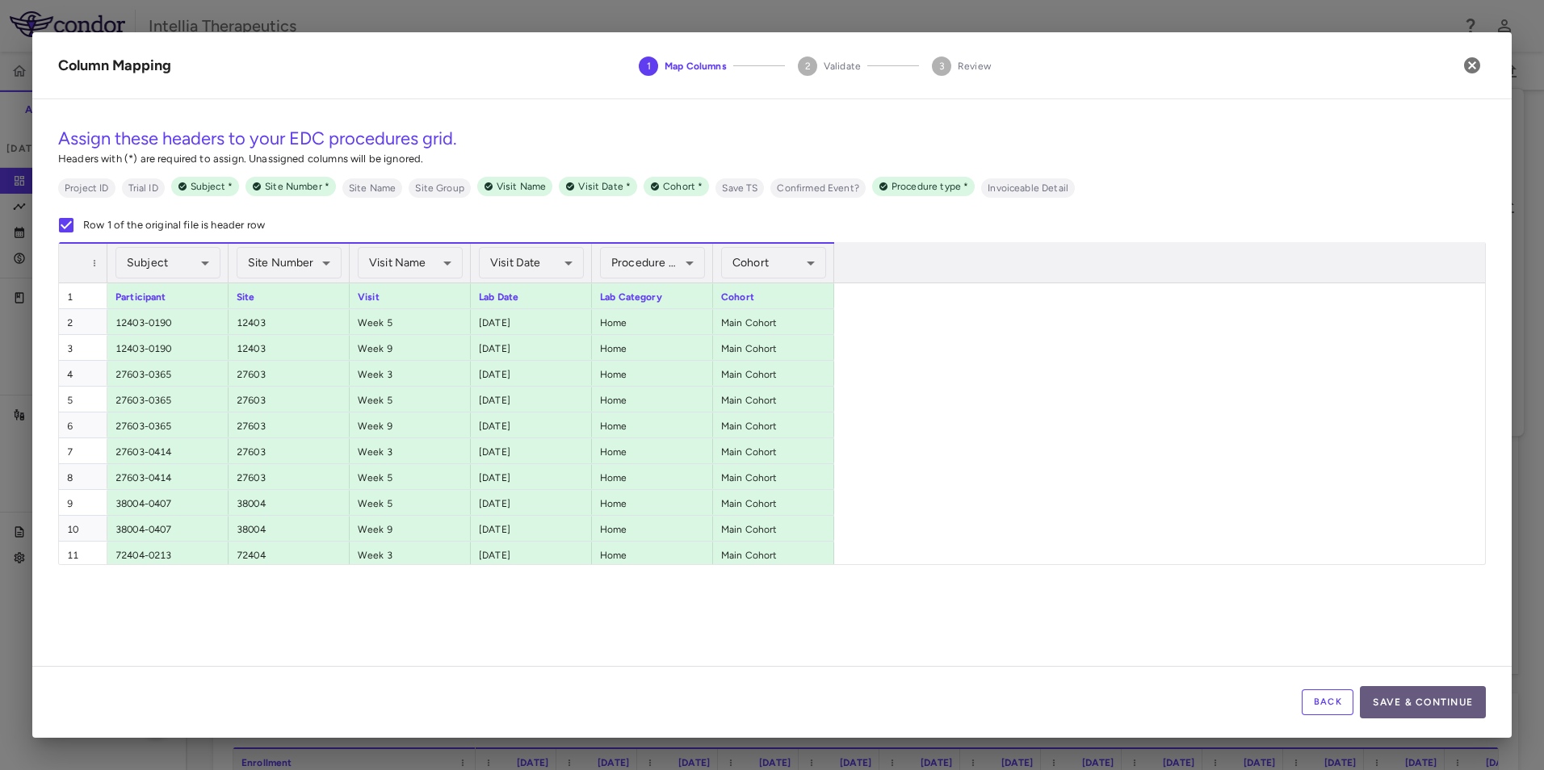
click at [1435, 701] on button "Save & Continue" at bounding box center [1423, 702] width 126 height 32
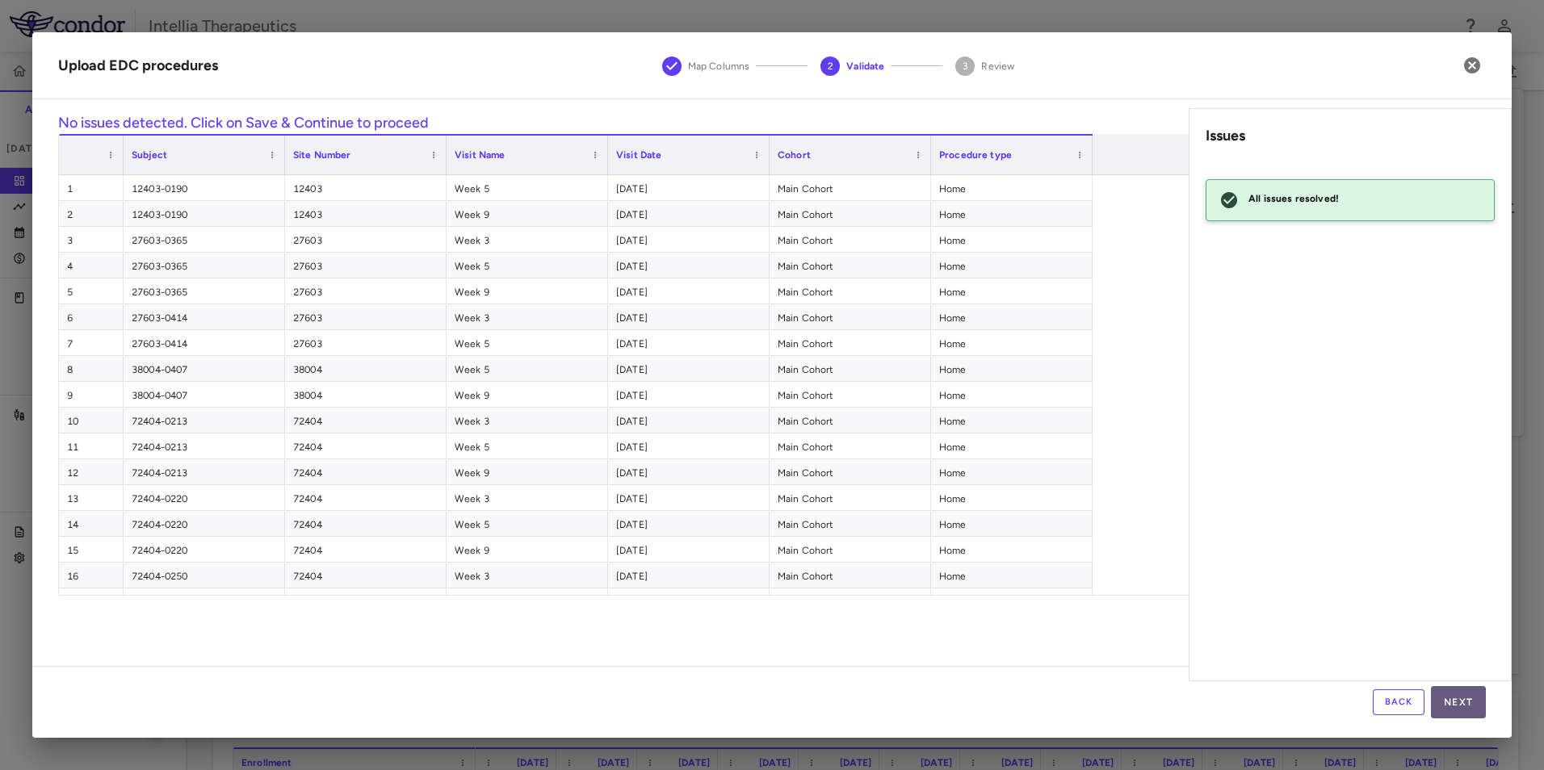
click at [1456, 703] on button "Next" at bounding box center [1458, 702] width 55 height 32
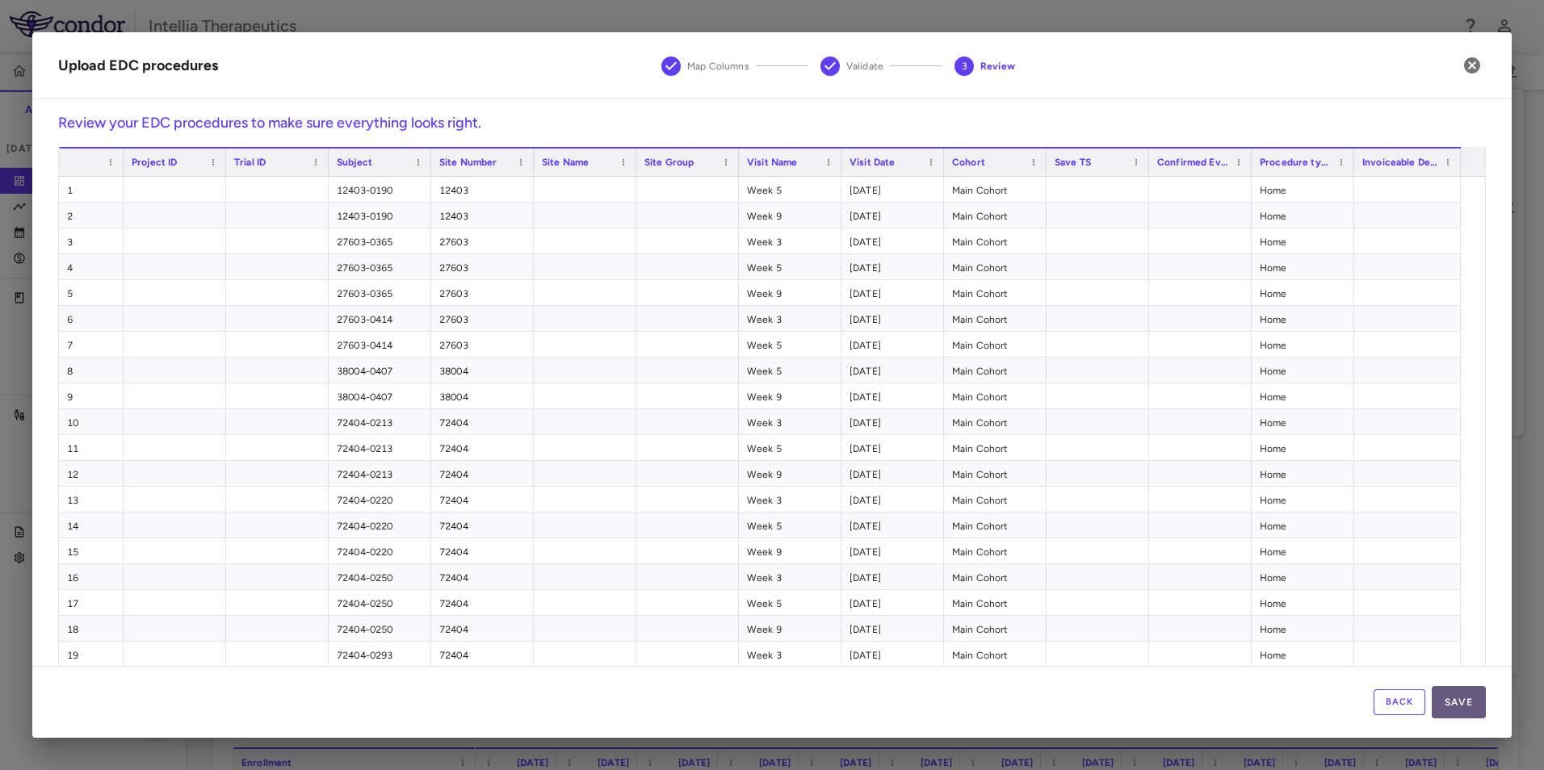
click at [1460, 714] on button "Save" at bounding box center [1458, 702] width 54 height 32
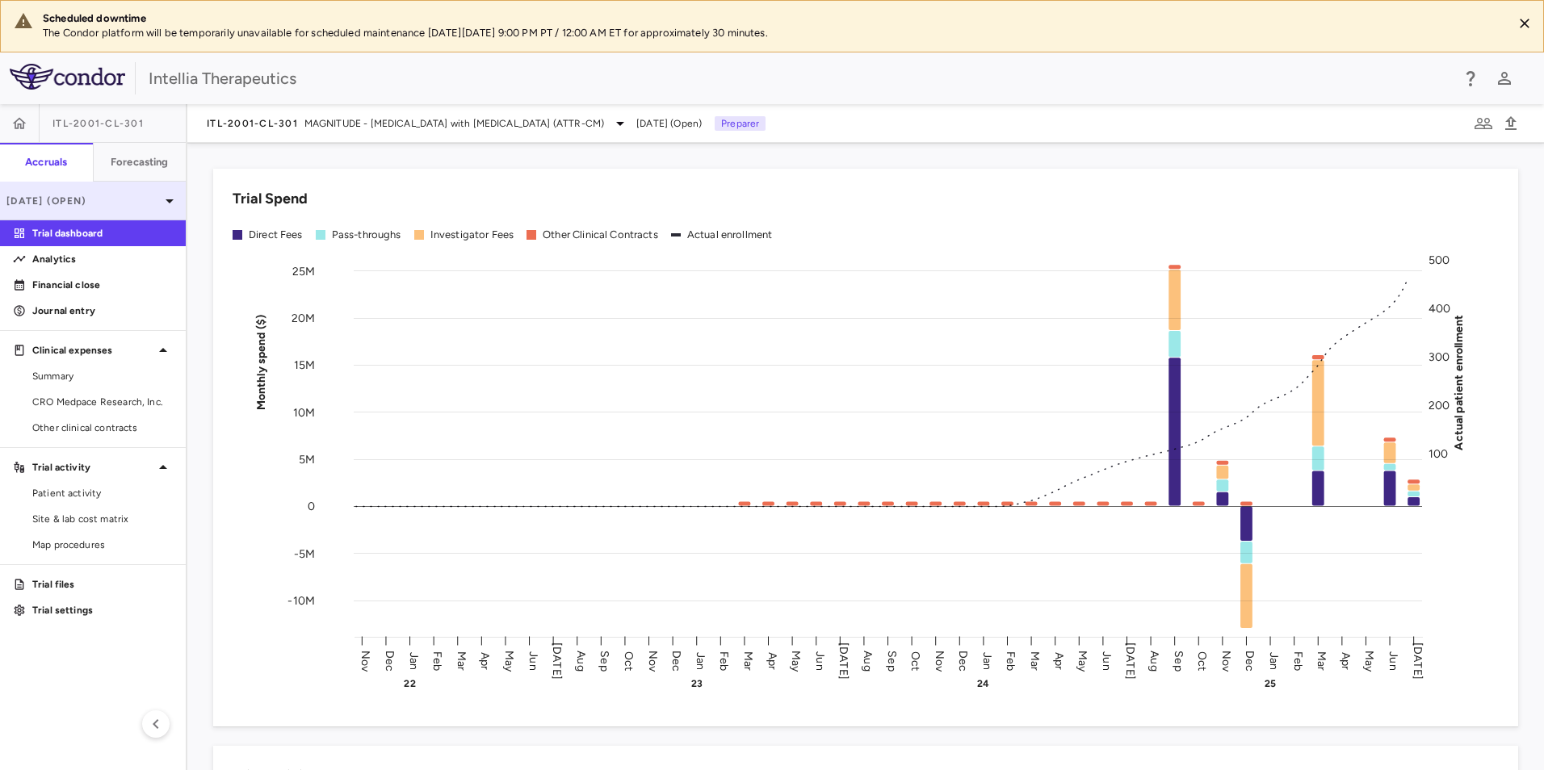
click at [132, 200] on p "[DATE] (Open)" at bounding box center [82, 201] width 153 height 15
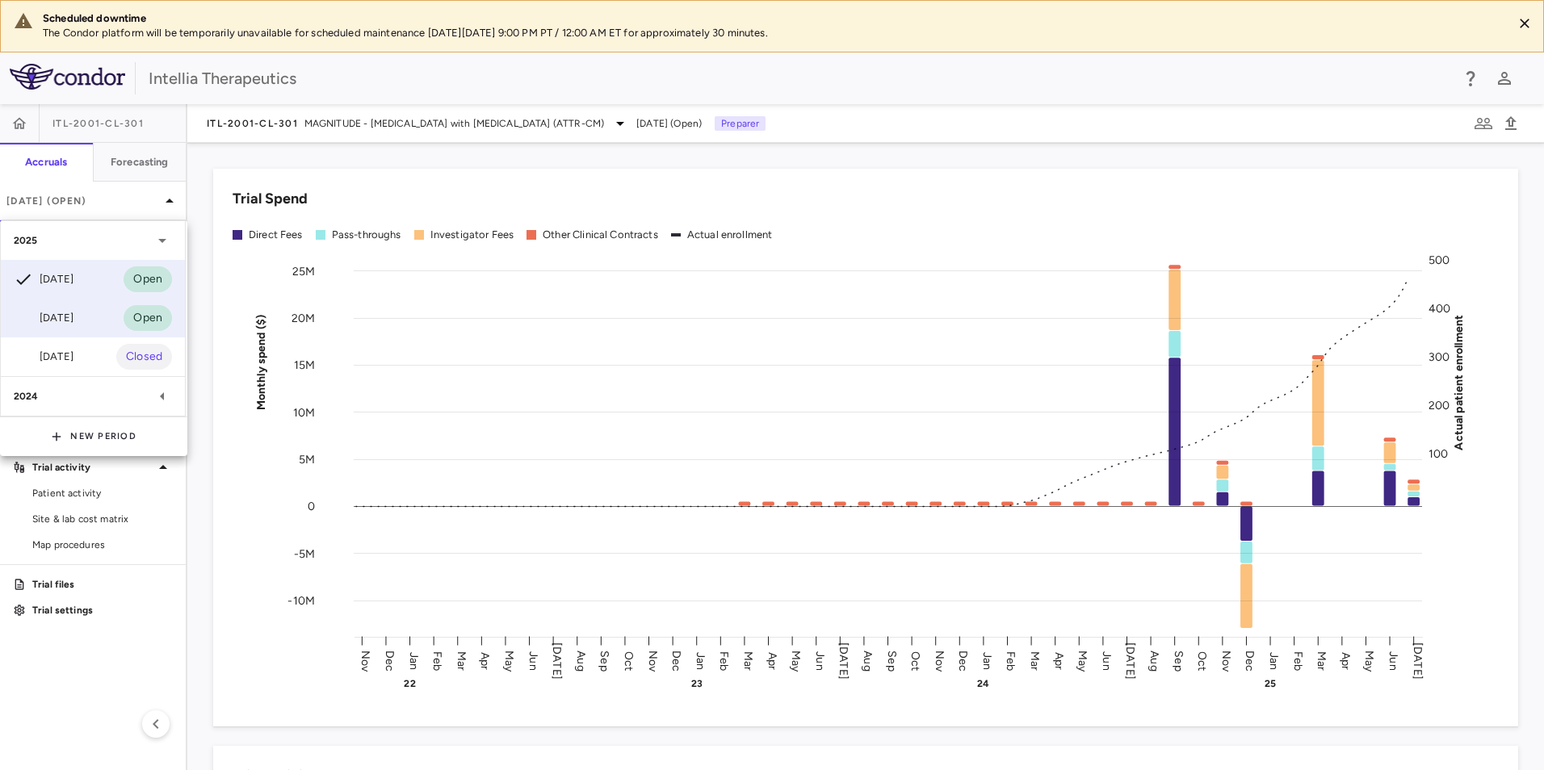
click at [100, 328] on div "Jun 2025 Open" at bounding box center [93, 318] width 184 height 39
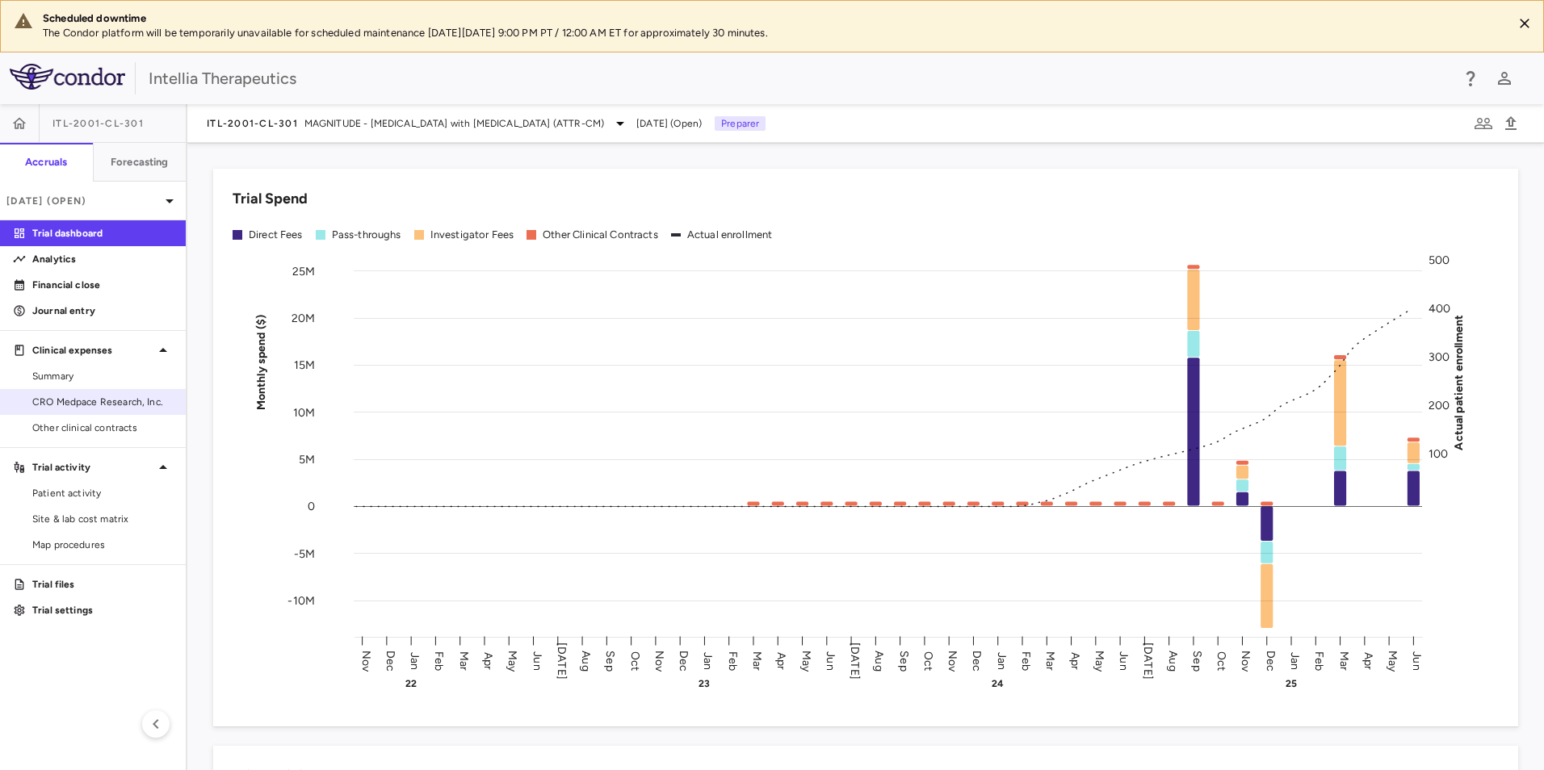
click at [125, 403] on span "CRO Medpace Research, Inc." at bounding box center [102, 402] width 140 height 15
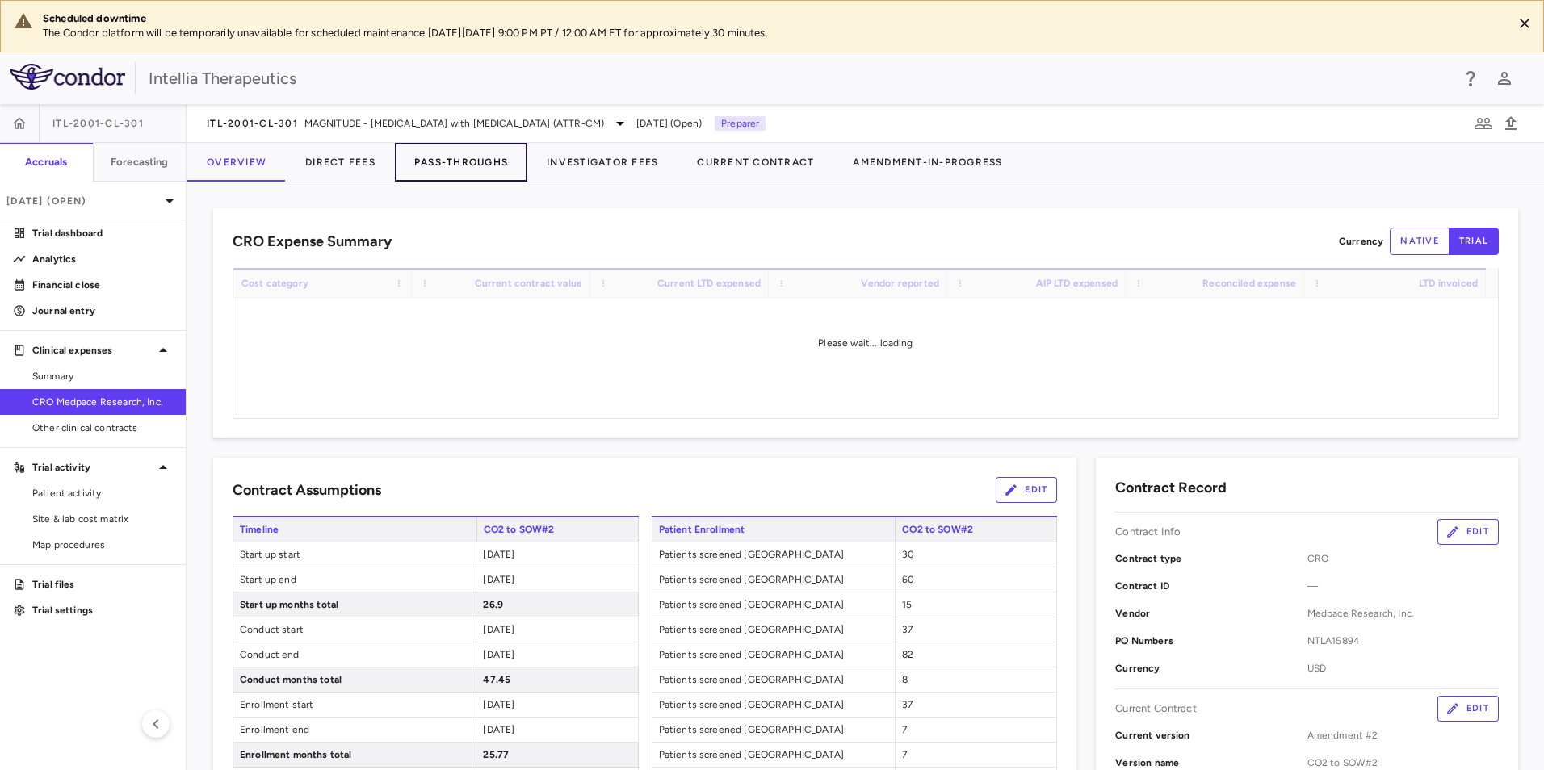
click at [454, 163] on button "Pass-Throughs" at bounding box center [461, 162] width 132 height 39
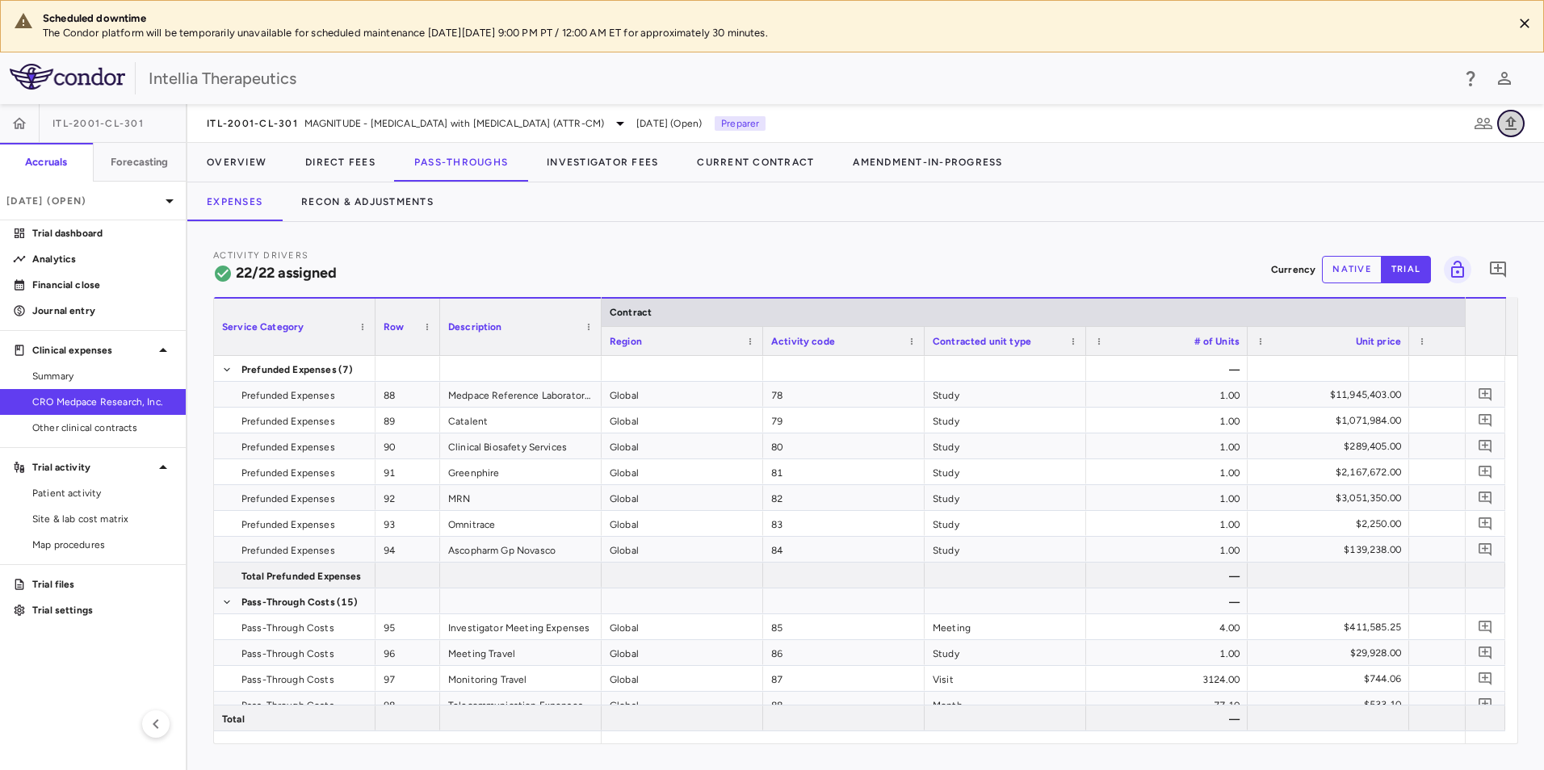
click at [1518, 128] on button "button" at bounding box center [1510, 123] width 27 height 27
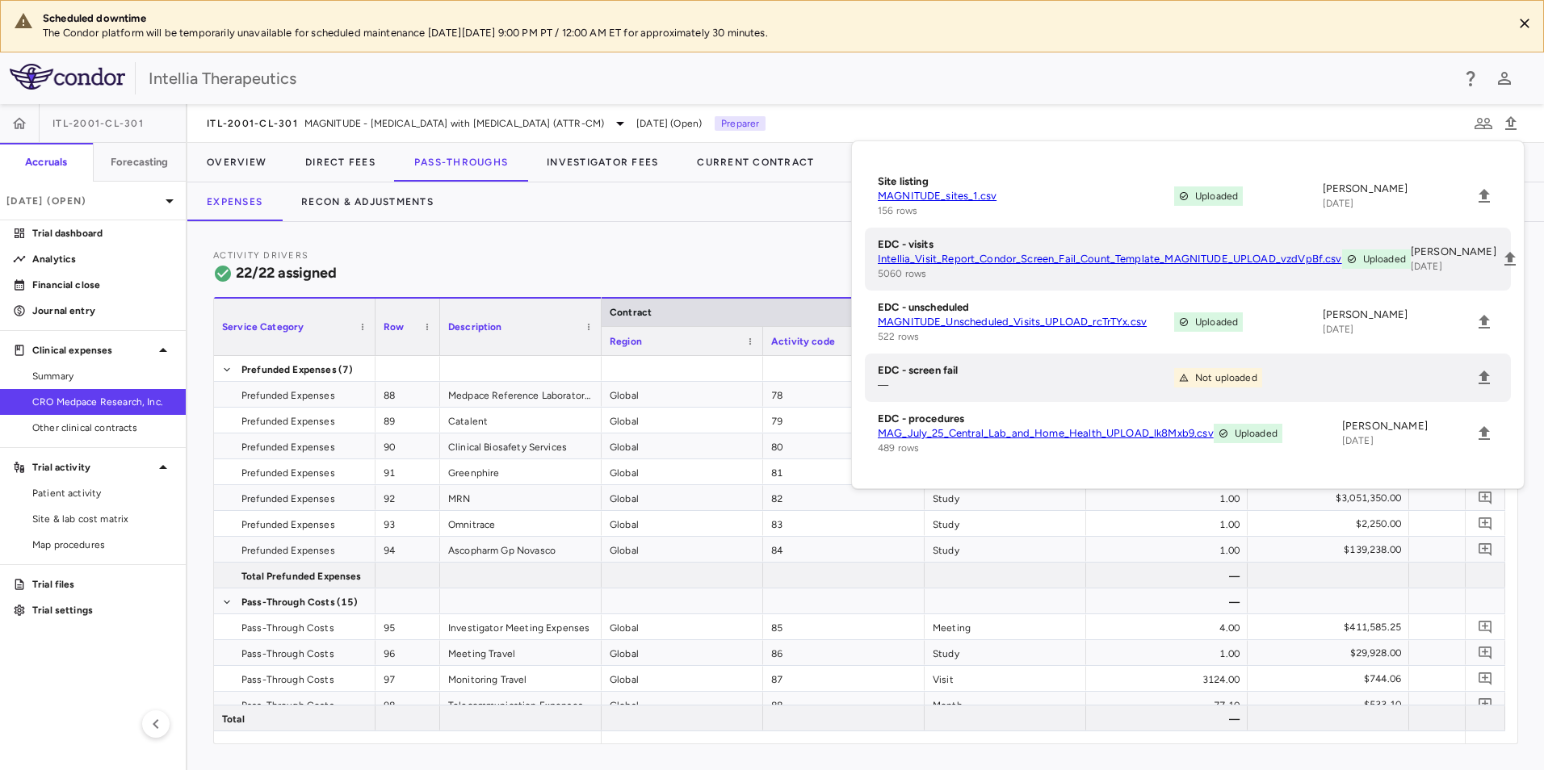
click at [1375, 104] on div "ITL-2001-CL-301 MAGNITUDE - Transthyretin Amyloidosis with Cardiomyopathy (ATTR…" at bounding box center [865, 123] width 1356 height 39
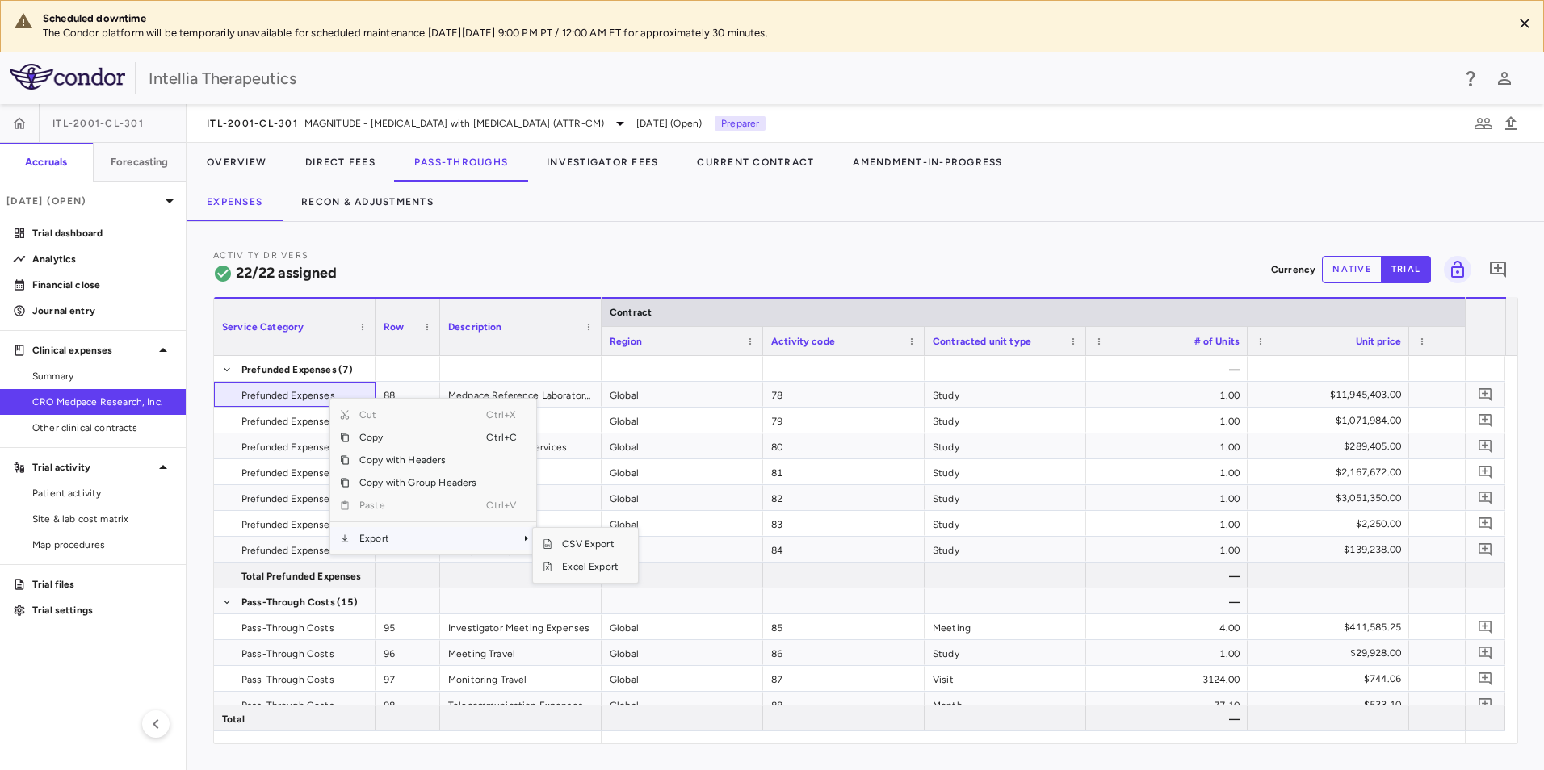
click at [415, 547] on span "Export" at bounding box center [418, 538] width 136 height 23
click at [589, 571] on span "Excel Export" at bounding box center [590, 566] width 76 height 23
